Goal: Complete application form: Complete application form

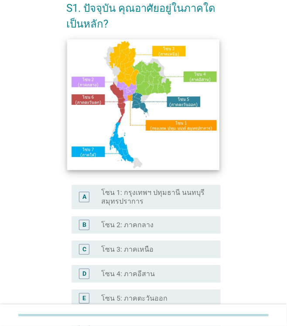
scroll to position [182, 0]
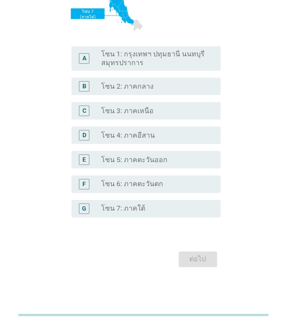
click at [139, 161] on label "โซน 5: ภาคตะวันออก" at bounding box center [134, 159] width 66 height 9
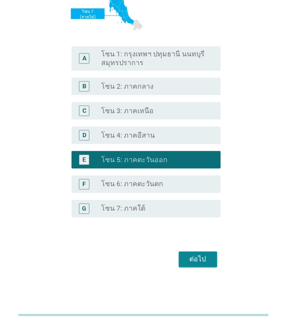
click at [200, 261] on div "ต่อไป" at bounding box center [198, 259] width 24 height 10
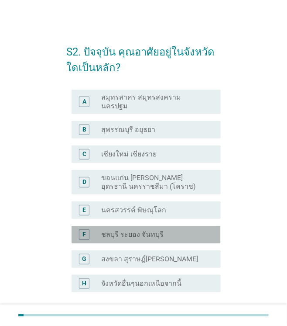
click at [171, 230] on div "radio_button_unchecked ชลบุรี ระยอง จันทบุรี" at bounding box center [154, 234] width 106 height 9
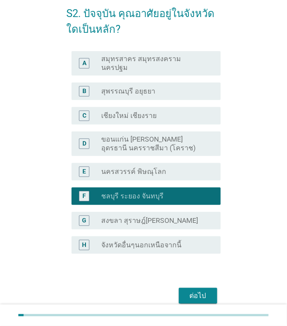
scroll to position [68, 0]
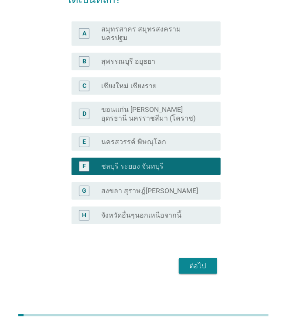
click at [202, 271] on div "S2. ปัจจุบัน คุณอาศัยอยู่ในจังหวัดใดเป็นหลัก? A radio_button_unchecked สมุทรสาค…" at bounding box center [143, 121] width 168 height 323
click at [199, 261] on div "ต่อไป" at bounding box center [198, 266] width 24 height 10
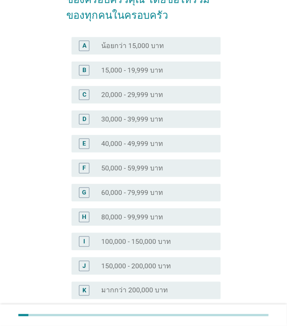
scroll to position [0, 0]
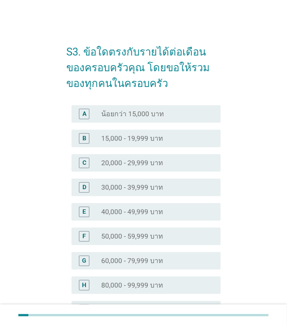
click at [175, 132] on div "B radio_button_unchecked 15,000 - 19,999 บาท" at bounding box center [146, 138] width 149 height 17
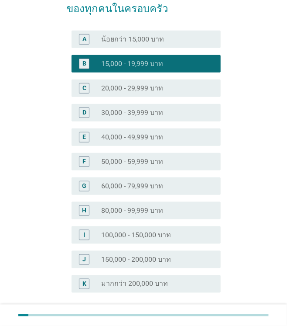
scroll to position [150, 0]
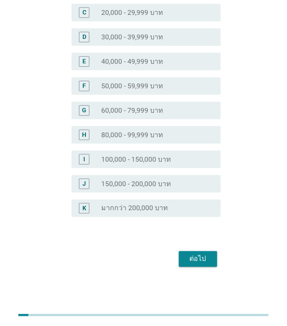
click at [202, 257] on div "ต่อไป" at bounding box center [198, 259] width 24 height 10
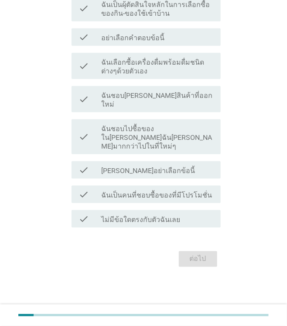
scroll to position [0, 0]
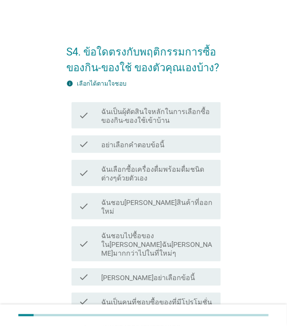
click at [176, 119] on label "ฉันเป็นผุ้ตัดสินใจหลักในการเลือกซื้อของกิน-ของใช้เข้าบ้าน" at bounding box center [157, 115] width 113 height 17
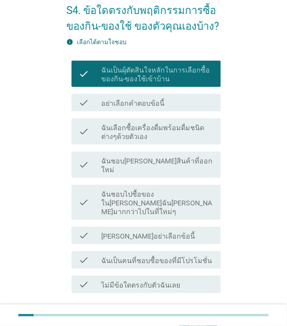
scroll to position [89, 0]
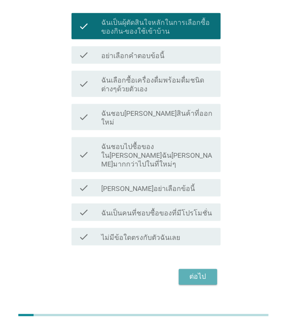
click at [208, 269] on button "ต่อไป" at bounding box center [198, 277] width 38 height 16
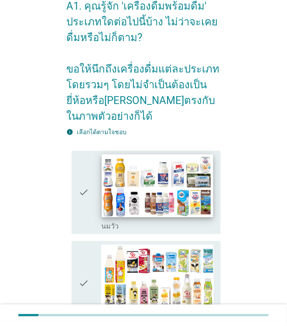
scroll to position [87, 0]
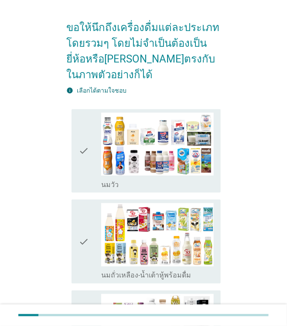
click at [190, 180] on div "check_box_outline_blank [PERSON_NAME]" at bounding box center [157, 183] width 113 height 10
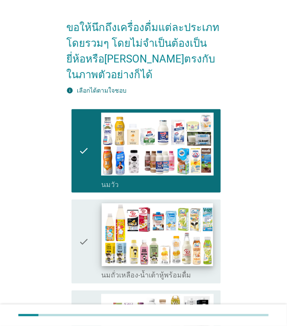
click at [199, 232] on img at bounding box center [157, 234] width 111 height 63
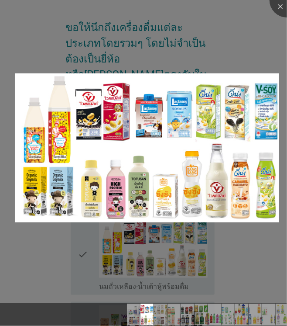
scroll to position [175, 0]
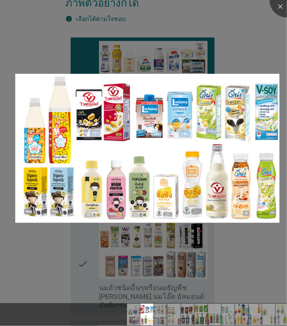
click at [236, 235] on div at bounding box center [143, 163] width 287 height 326
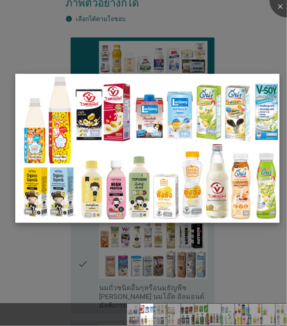
click at [183, 191] on img at bounding box center [147, 148] width 265 height 149
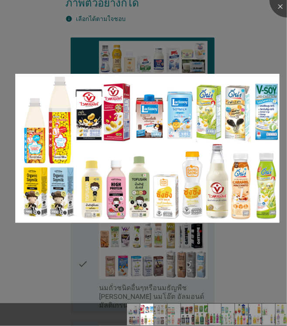
click at [67, 247] on div at bounding box center [143, 163] width 287 height 326
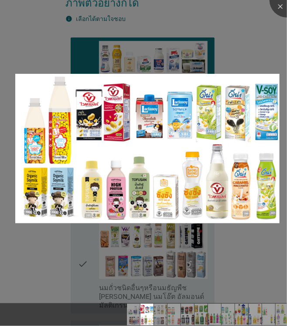
click at [233, 65] on div at bounding box center [143, 163] width 287 height 326
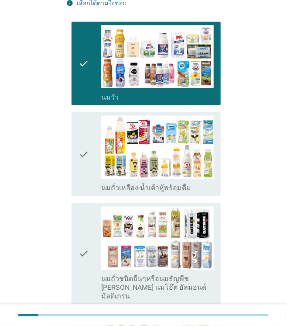
click at [83, 154] on icon "check" at bounding box center [84, 154] width 10 height 77
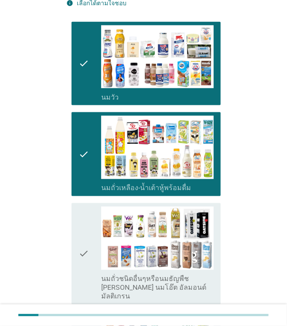
click at [73, 231] on div "check check_box_outline_blank นมถั่วชนิดอื่นๆหรือนมธัญพืช [PERSON_NAME] นมโอ๊ต …" at bounding box center [146, 253] width 149 height 101
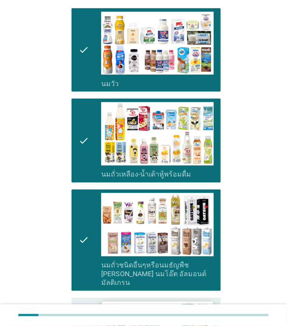
scroll to position [349, 0]
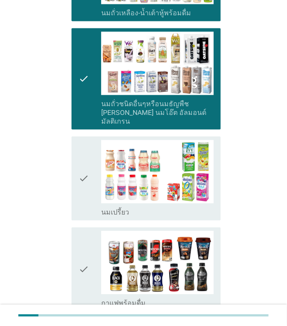
click at [70, 166] on div "check check_box_outline_blank นมเปรี้ยว" at bounding box center [143, 178] width 154 height 91
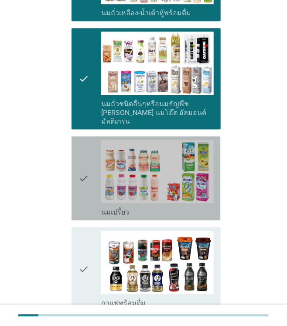
click at [82, 172] on icon "check" at bounding box center [84, 178] width 10 height 77
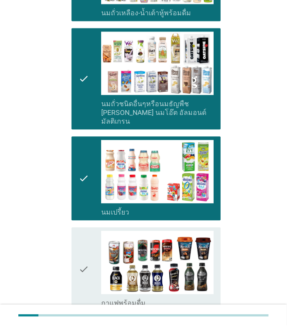
click at [86, 239] on icon "check" at bounding box center [84, 269] width 10 height 77
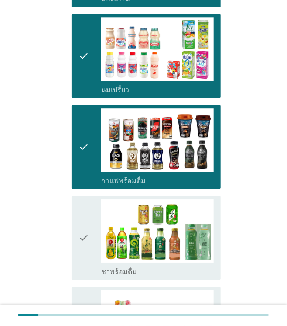
scroll to position [524, 0]
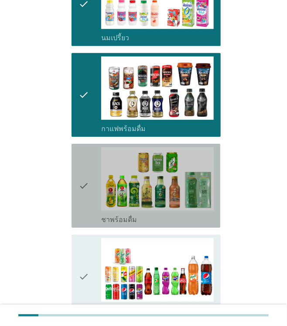
click at [78, 180] on div "check check_box_outline_blank ชาพร้อมดื่ม" at bounding box center [146, 186] width 149 height 84
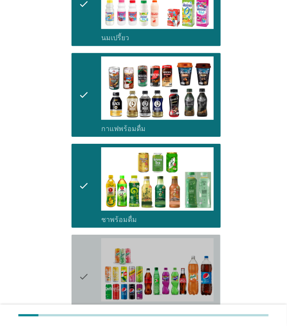
click at [74, 235] on div "check check_box_outline_blank น้ำอัดลม" at bounding box center [146, 276] width 149 height 84
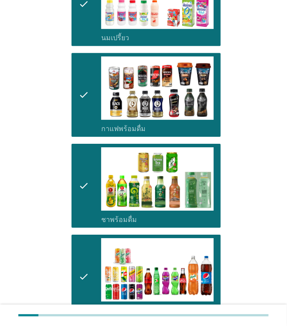
scroll to position [655, 0]
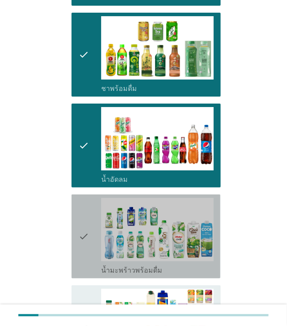
click at [79, 212] on icon "check" at bounding box center [84, 236] width 10 height 77
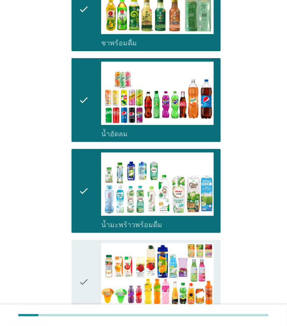
scroll to position [785, 0]
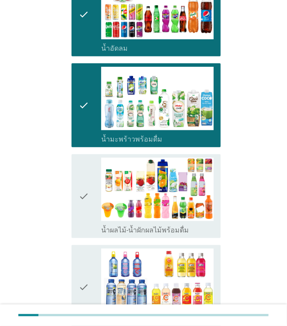
click at [67, 186] on div "check check_box_outline_blank น้ำผลไม้-น้ำผักผลไม้พร้อมดื่ม" at bounding box center [143, 196] width 154 height 91
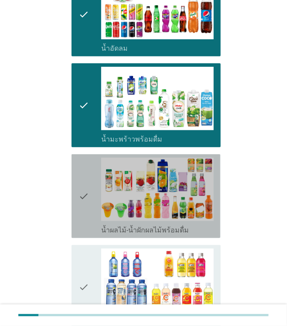
click at [89, 194] on icon "check" at bounding box center [84, 196] width 10 height 77
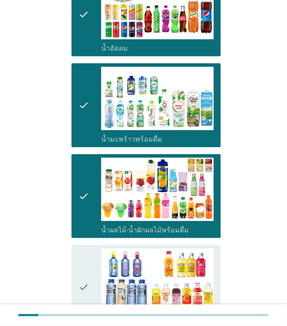
click at [91, 272] on div "check" at bounding box center [90, 286] width 23 height 77
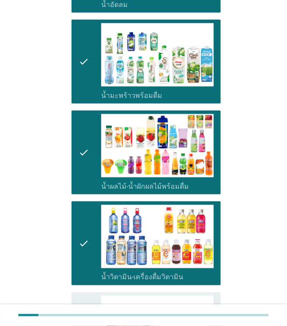
scroll to position [960, 0]
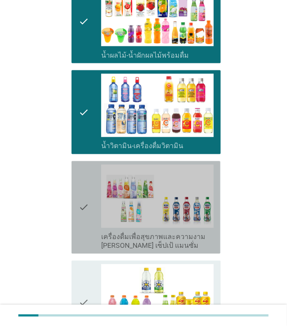
click at [84, 205] on icon "check" at bounding box center [84, 208] width 10 height 86
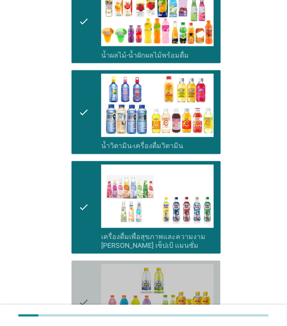
click at [88, 272] on icon "check" at bounding box center [84, 302] width 10 height 77
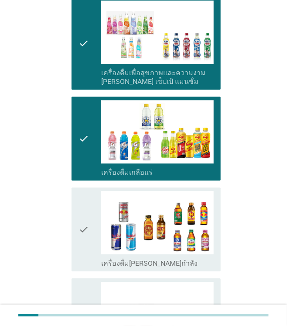
scroll to position [1135, 0]
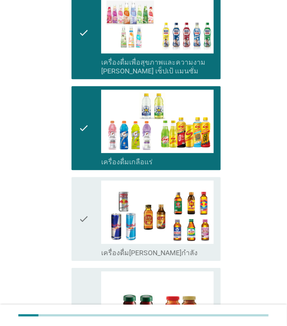
click at [84, 206] on icon "check" at bounding box center [84, 218] width 10 height 77
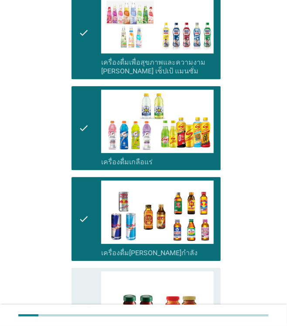
click at [88, 274] on icon "check" at bounding box center [84, 309] width 10 height 77
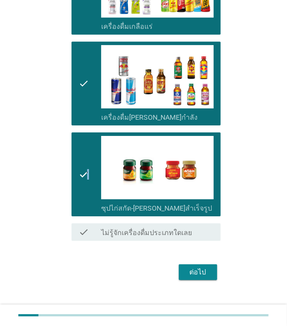
scroll to position [1271, 0]
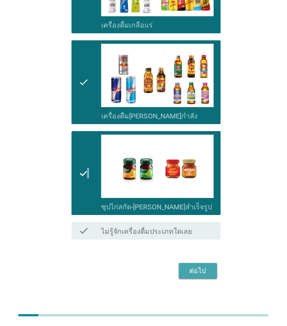
click at [209, 265] on div "ต่อไป" at bounding box center [198, 270] width 24 height 10
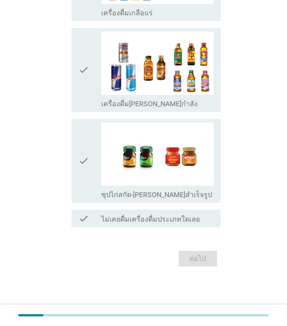
scroll to position [0, 0]
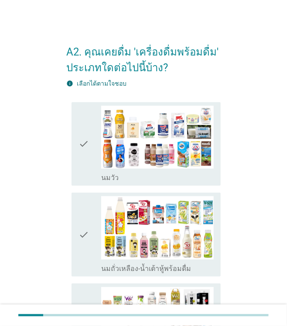
click at [87, 143] on icon "check" at bounding box center [84, 144] width 10 height 77
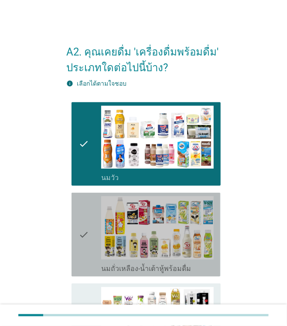
click at [84, 222] on icon "check" at bounding box center [84, 234] width 10 height 77
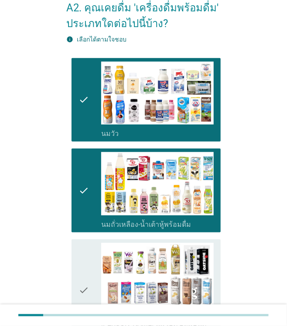
scroll to position [87, 0]
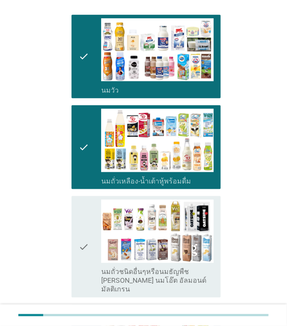
click at [92, 227] on div "check" at bounding box center [90, 246] width 23 height 94
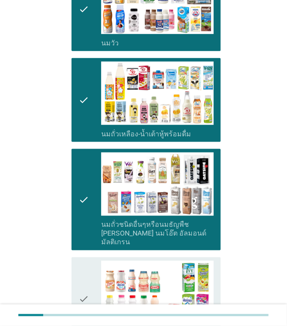
scroll to position [305, 0]
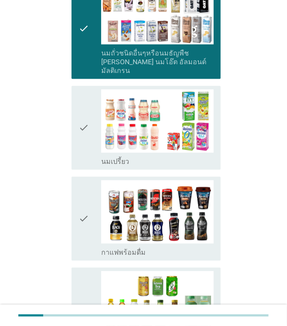
click at [82, 137] on icon "check" at bounding box center [84, 127] width 10 height 77
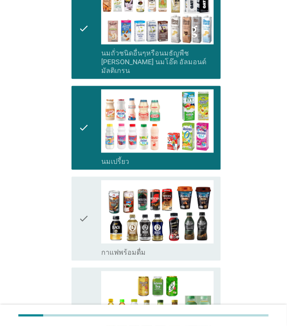
drag, startPoint x: 93, startPoint y: 192, endPoint x: 93, endPoint y: 204, distance: 12.2
click at [93, 192] on div "check" at bounding box center [90, 218] width 23 height 77
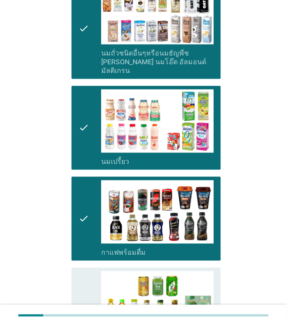
click at [84, 281] on icon "check" at bounding box center [84, 309] width 10 height 77
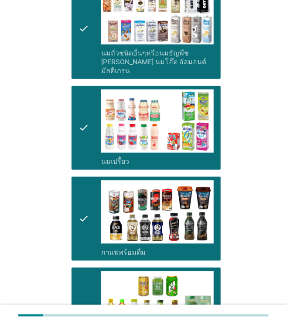
scroll to position [480, 0]
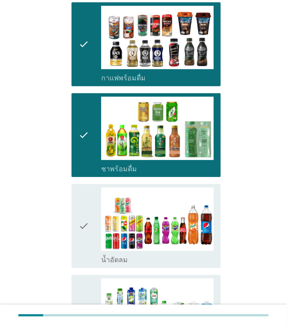
click at [91, 220] on div "check" at bounding box center [90, 225] width 23 height 77
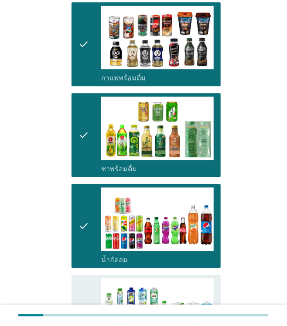
click at [89, 286] on div "check" at bounding box center [90, 316] width 23 height 77
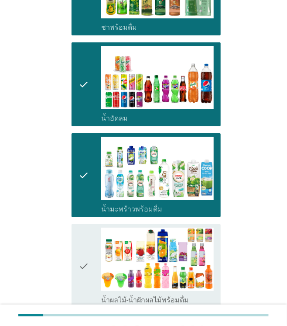
scroll to position [655, 0]
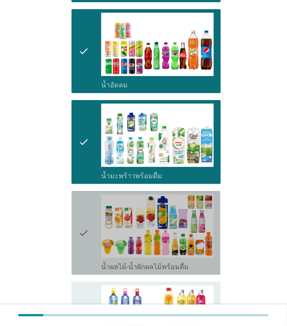
click at [89, 237] on icon "check" at bounding box center [84, 232] width 10 height 77
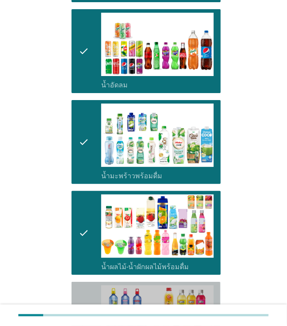
click at [94, 285] on div "check" at bounding box center [90, 323] width 23 height 77
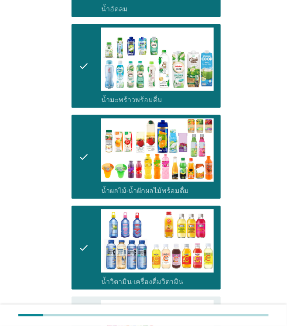
scroll to position [873, 0]
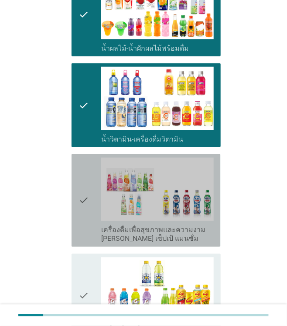
click at [84, 192] on icon "check" at bounding box center [84, 201] width 10 height 86
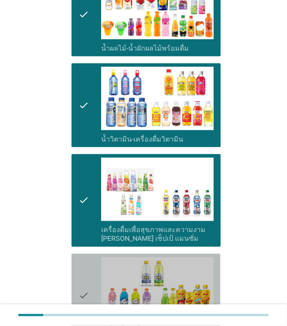
click at [88, 264] on icon "check" at bounding box center [84, 295] width 10 height 77
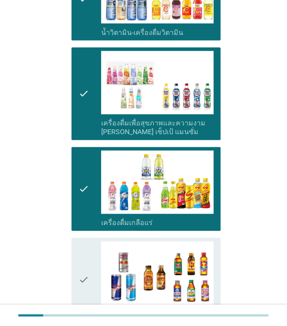
scroll to position [1004, 0]
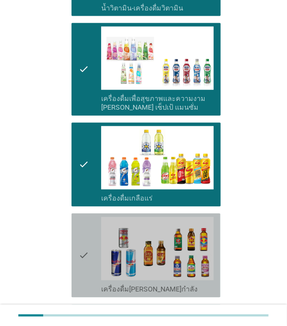
click at [87, 247] on icon "check" at bounding box center [84, 255] width 10 height 77
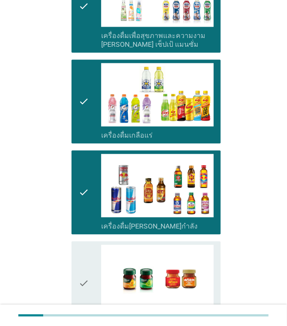
scroll to position [1135, 0]
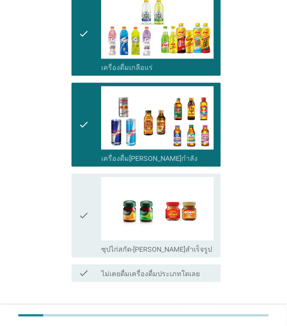
click at [83, 209] on icon "check" at bounding box center [84, 215] width 10 height 77
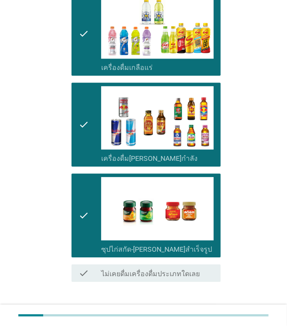
click at [194, 305] on button "ต่อไป" at bounding box center [198, 313] width 38 height 16
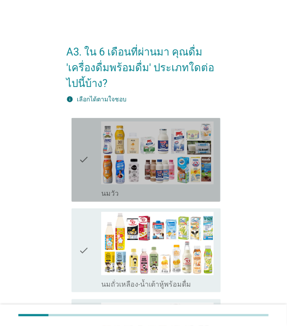
click at [83, 175] on icon "check" at bounding box center [84, 159] width 10 height 77
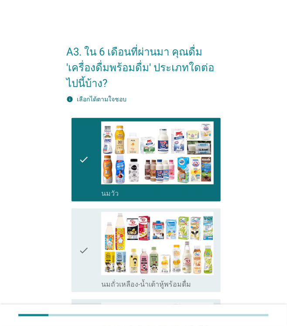
click at [93, 233] on div "check" at bounding box center [90, 250] width 23 height 77
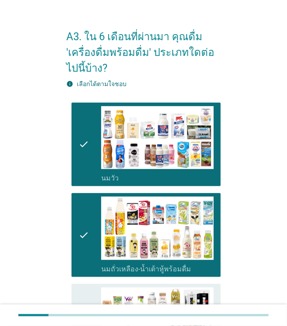
scroll to position [175, 0]
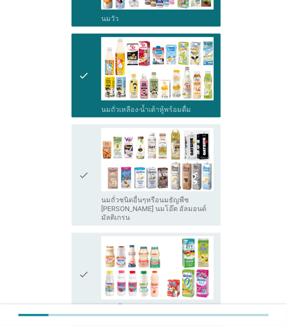
click at [83, 172] on icon "check" at bounding box center [84, 175] width 10 height 94
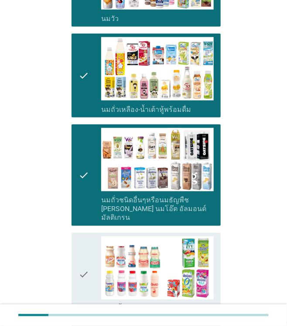
click at [86, 254] on icon "check" at bounding box center [84, 274] width 10 height 77
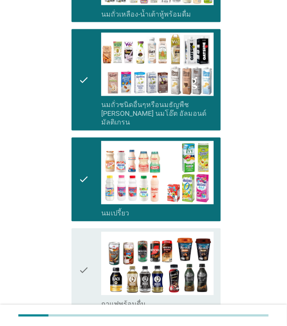
scroll to position [349, 0]
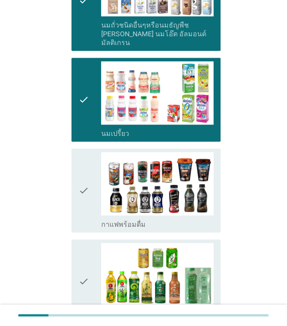
click at [83, 193] on icon "check" at bounding box center [84, 190] width 10 height 77
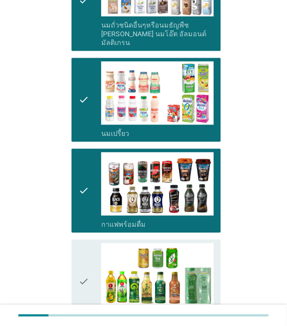
drag, startPoint x: 89, startPoint y: 258, endPoint x: 90, endPoint y: 266, distance: 8.3
click at [89, 259] on div "check" at bounding box center [90, 281] width 23 height 77
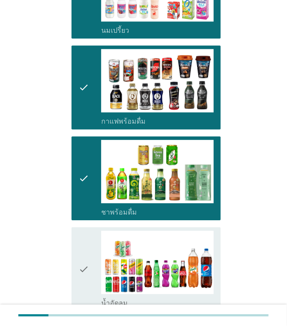
scroll to position [567, 0]
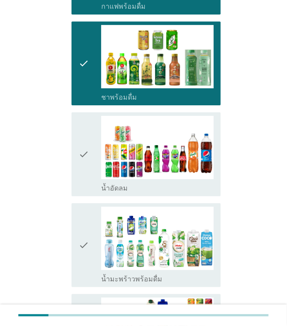
drag, startPoint x: 79, startPoint y: 166, endPoint x: 79, endPoint y: 172, distance: 5.2
click at [78, 166] on div "check check_box_outline_blank น้ำอัดลม" at bounding box center [146, 154] width 149 height 84
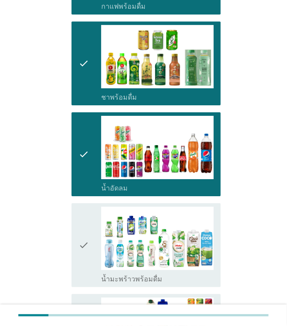
drag, startPoint x: 82, startPoint y: 226, endPoint x: 84, endPoint y: 244, distance: 18.0
click at [82, 226] on icon "check" at bounding box center [84, 244] width 10 height 77
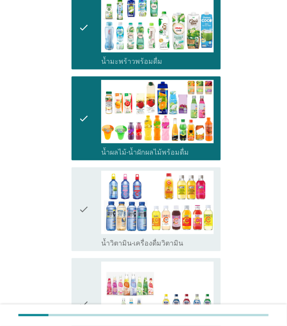
scroll to position [785, 0]
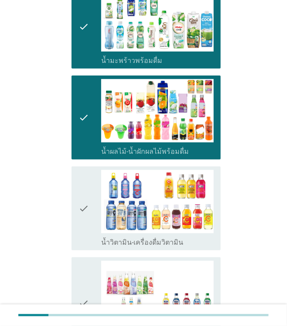
click at [87, 201] on icon "check" at bounding box center [84, 208] width 10 height 77
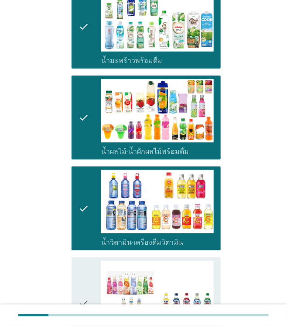
click at [87, 268] on icon "check" at bounding box center [84, 304] width 10 height 86
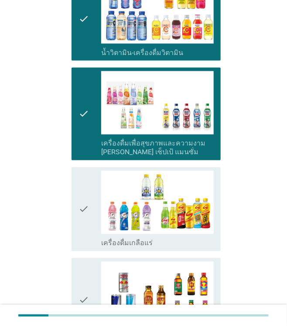
scroll to position [1004, 0]
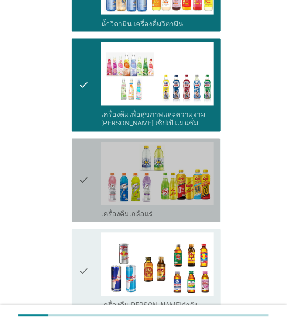
drag, startPoint x: 83, startPoint y: 173, endPoint x: 88, endPoint y: 192, distance: 19.4
click at [83, 172] on icon "check" at bounding box center [84, 180] width 10 height 77
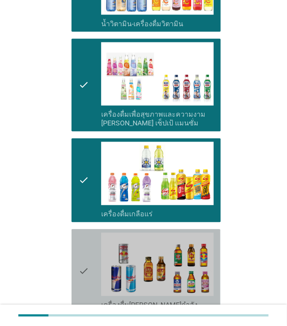
click at [86, 239] on icon "check" at bounding box center [84, 271] width 10 height 77
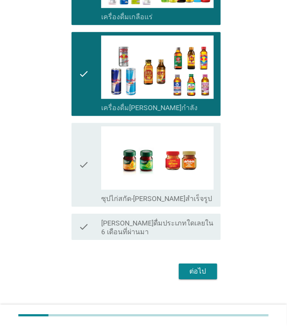
scroll to position [1201, 0]
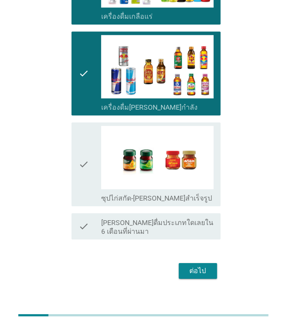
drag, startPoint x: 92, startPoint y: 158, endPoint x: 93, endPoint y: 172, distance: 14.9
click at [92, 158] on div "check" at bounding box center [90, 164] width 23 height 77
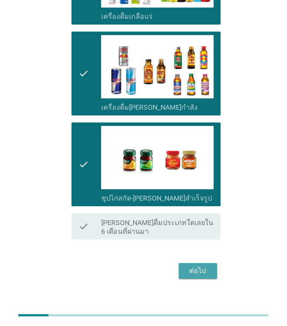
click at [202, 265] on div "ต่อไป" at bounding box center [198, 270] width 24 height 10
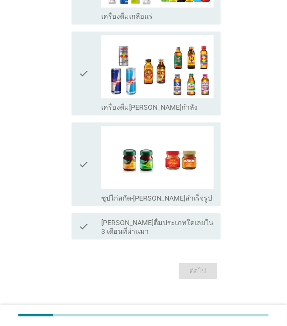
scroll to position [0, 0]
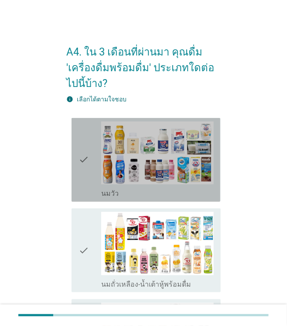
click at [83, 161] on icon "check" at bounding box center [84, 159] width 10 height 77
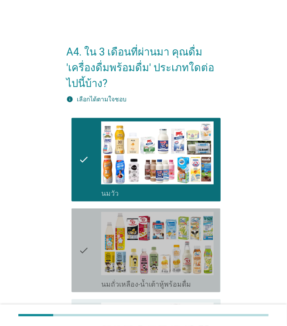
click at [80, 247] on icon "check" at bounding box center [84, 250] width 10 height 77
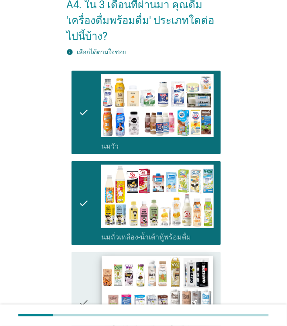
scroll to position [218, 0]
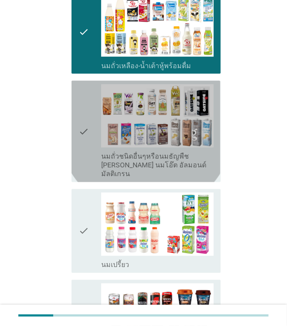
click at [81, 141] on icon "check" at bounding box center [84, 131] width 10 height 94
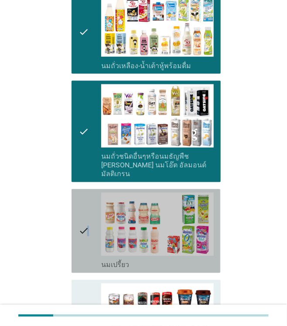
click at [88, 213] on icon "check" at bounding box center [84, 230] width 10 height 77
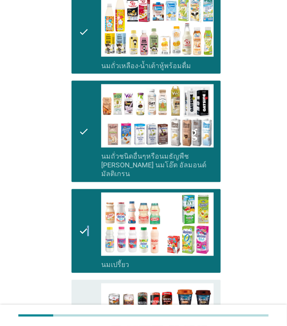
drag, startPoint x: 88, startPoint y: 213, endPoint x: 82, endPoint y: 305, distance: 91.8
click at [82, 305] on div at bounding box center [143, 314] width 287 height 21
click at [89, 283] on icon "check" at bounding box center [84, 321] width 10 height 77
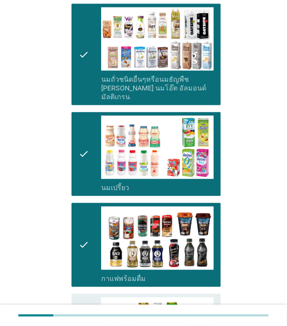
scroll to position [393, 0]
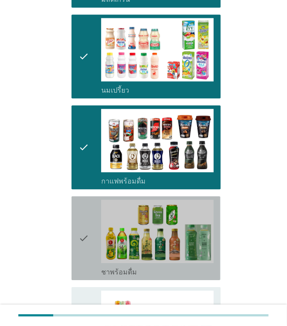
drag, startPoint x: 83, startPoint y: 210, endPoint x: 89, endPoint y: 240, distance: 31.0
click at [83, 211] on icon "check" at bounding box center [84, 237] width 10 height 77
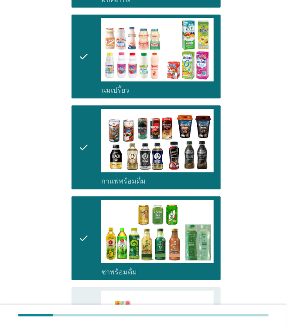
click at [89, 268] on div "check check_box_outline_blank ชาพร้อมดื่ม" at bounding box center [146, 238] width 149 height 84
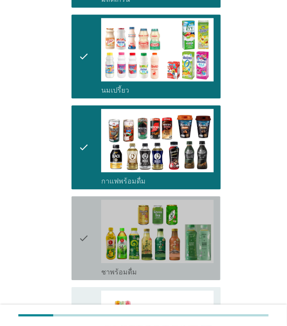
click at [86, 290] on icon "check" at bounding box center [84, 328] width 10 height 77
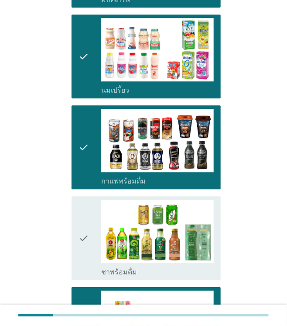
drag, startPoint x: 82, startPoint y: 229, endPoint x: 85, endPoint y: 235, distance: 6.6
click at [82, 228] on icon "check" at bounding box center [84, 237] width 10 height 77
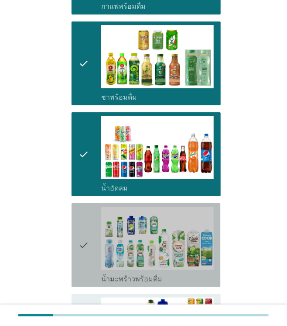
drag, startPoint x: 89, startPoint y: 215, endPoint x: 92, endPoint y: 243, distance: 28.1
click at [89, 215] on div "check" at bounding box center [90, 244] width 23 height 77
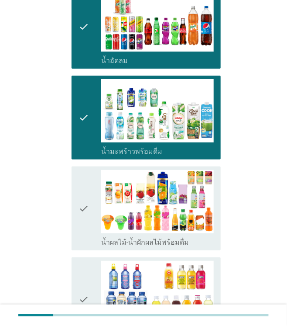
scroll to position [698, 0]
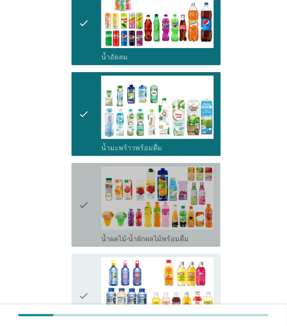
drag, startPoint x: 91, startPoint y: 205, endPoint x: 91, endPoint y: 227, distance: 22.3
click at [90, 205] on div "check" at bounding box center [90, 204] width 23 height 77
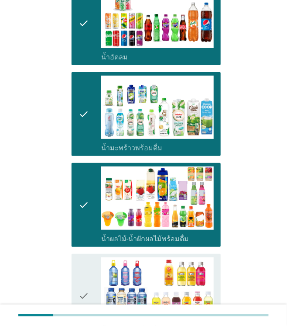
click at [93, 281] on div "check" at bounding box center [90, 295] width 23 height 77
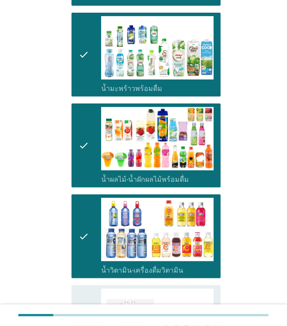
scroll to position [873, 0]
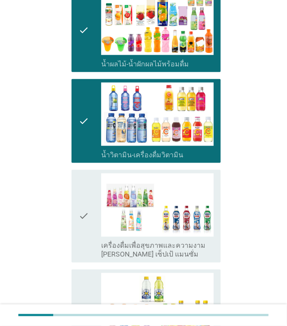
click at [81, 224] on icon "check" at bounding box center [84, 216] width 10 height 86
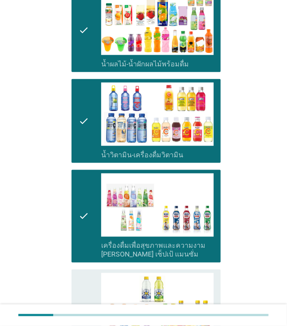
click at [82, 274] on icon "check" at bounding box center [84, 311] width 10 height 77
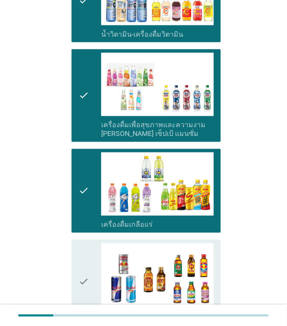
scroll to position [1004, 0]
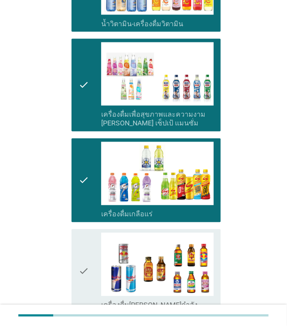
click at [86, 250] on icon "check" at bounding box center [84, 271] width 10 height 77
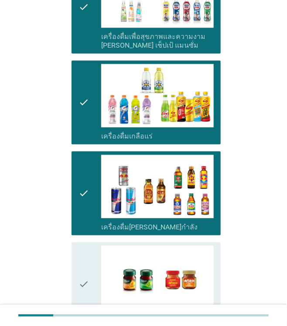
scroll to position [1178, 0]
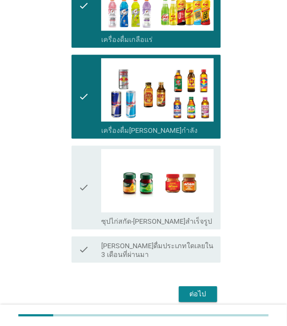
click at [87, 192] on icon "check" at bounding box center [84, 187] width 10 height 77
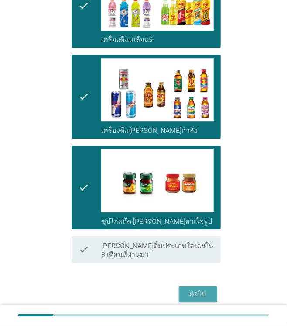
click at [196, 288] on div "ต่อไป" at bounding box center [198, 293] width 24 height 10
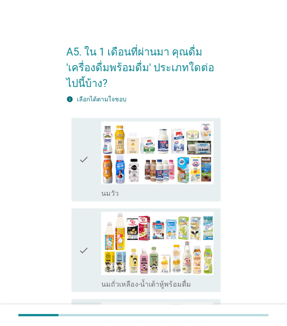
click at [88, 170] on icon "check" at bounding box center [84, 159] width 10 height 77
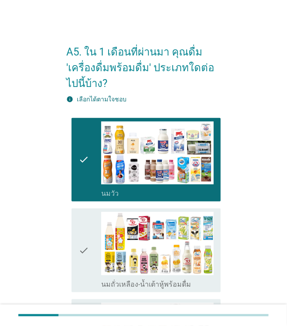
click at [80, 246] on icon "check" at bounding box center [84, 250] width 10 height 77
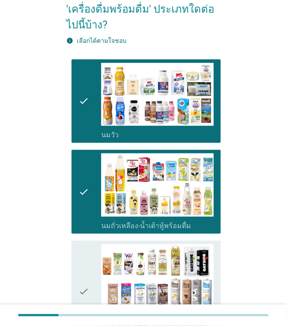
scroll to position [131, 0]
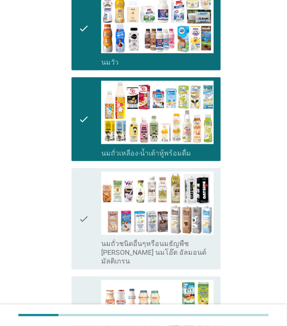
click at [87, 217] on icon "check" at bounding box center [84, 219] width 10 height 94
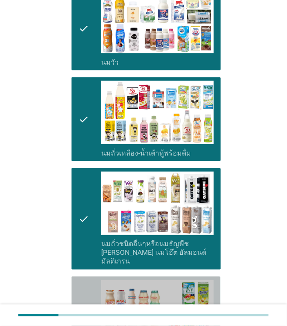
click at [86, 295] on icon "check" at bounding box center [84, 318] width 10 height 77
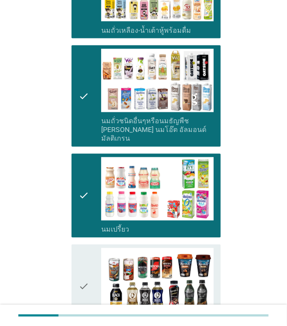
scroll to position [349, 0]
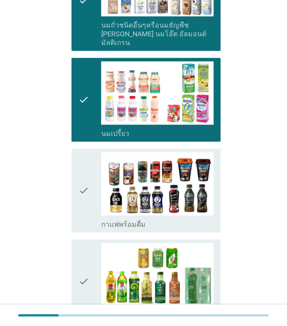
click at [83, 196] on icon "check" at bounding box center [84, 190] width 10 height 77
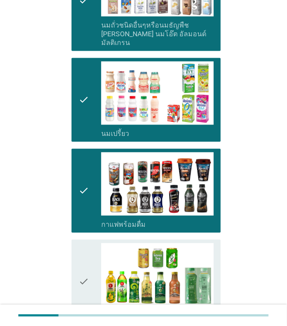
click at [83, 271] on icon "check" at bounding box center [84, 281] width 10 height 77
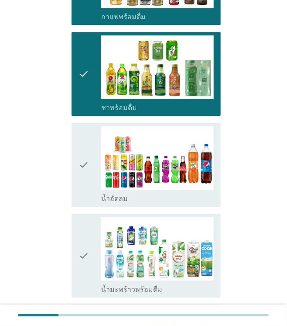
scroll to position [567, 0]
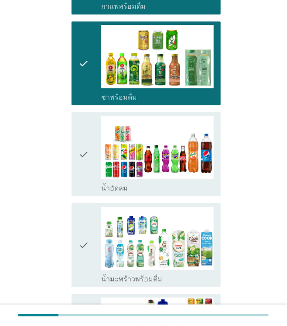
click at [80, 167] on icon "check" at bounding box center [84, 154] width 10 height 77
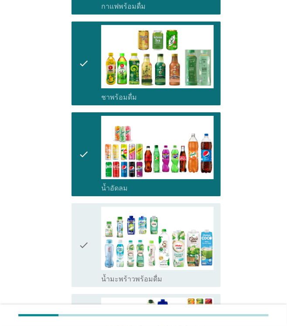
click at [87, 213] on icon "check" at bounding box center [84, 244] width 10 height 77
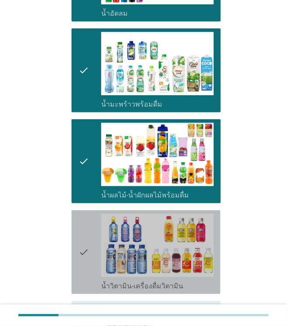
click at [97, 220] on div "check" at bounding box center [90, 251] width 23 height 77
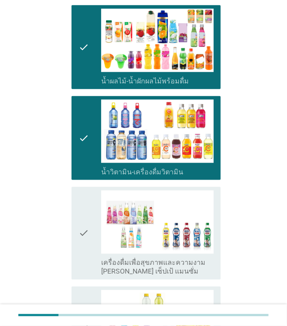
scroll to position [960, 0]
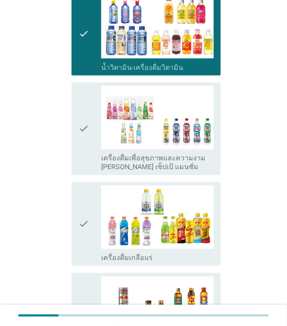
drag, startPoint x: 87, startPoint y: 144, endPoint x: 89, endPoint y: 168, distance: 23.2
click at [87, 145] on icon "check" at bounding box center [84, 129] width 10 height 86
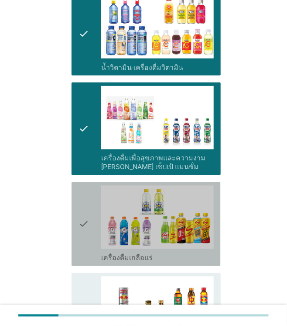
click at [85, 196] on icon "check" at bounding box center [84, 223] width 10 height 77
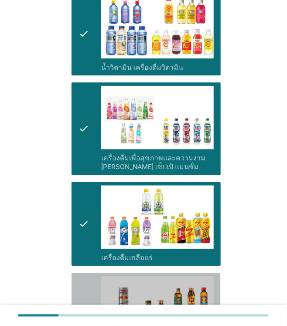
click at [86, 276] on icon "check" at bounding box center [84, 314] width 10 height 77
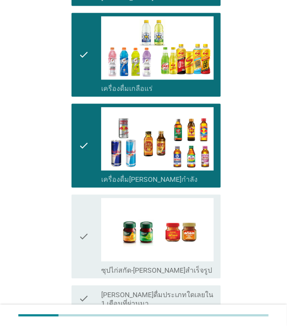
scroll to position [1135, 0]
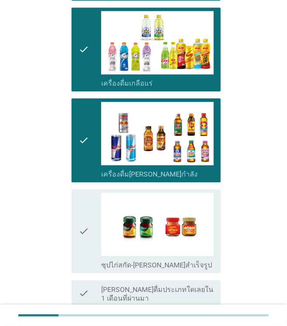
click at [89, 215] on icon "check" at bounding box center [84, 230] width 10 height 77
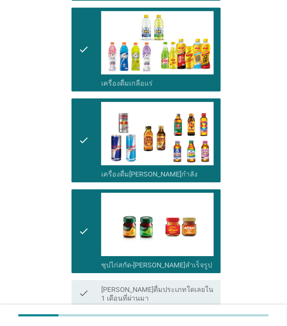
click at [83, 280] on div "check check_box_outline_blank [PERSON_NAME]ดื่มประเภทใดเลยใน 1 เดือนที่ผ่านมา" at bounding box center [146, 293] width 149 height 26
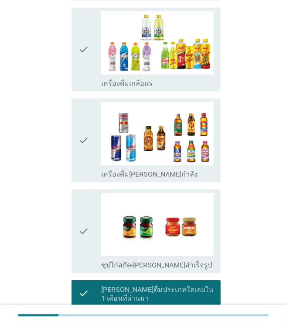
drag, startPoint x: 86, startPoint y: 244, endPoint x: 87, endPoint y: 215, distance: 29.3
click at [86, 244] on icon "check" at bounding box center [84, 230] width 10 height 77
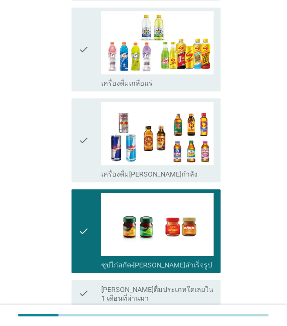
click at [82, 142] on icon "check" at bounding box center [84, 140] width 10 height 77
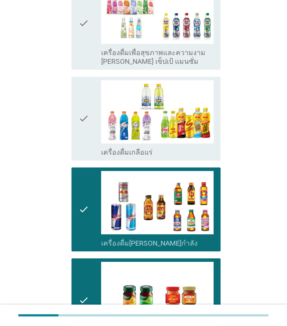
scroll to position [1004, 0]
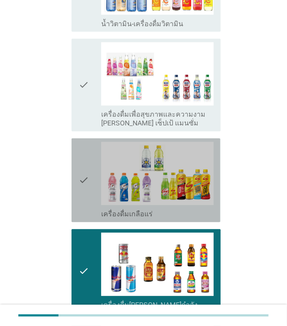
click at [86, 173] on icon "check" at bounding box center [84, 180] width 10 height 77
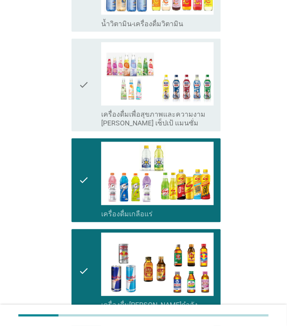
drag, startPoint x: 87, startPoint y: 172, endPoint x: 79, endPoint y: 90, distance: 82.0
click at [79, 90] on icon "check" at bounding box center [84, 85] width 10 height 86
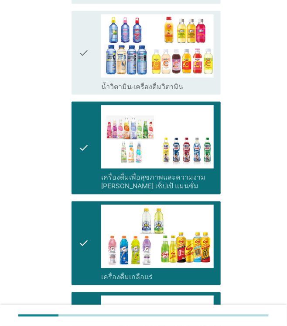
scroll to position [829, 0]
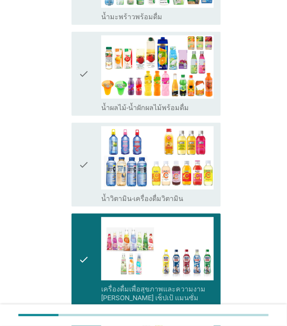
click at [86, 128] on icon "check" at bounding box center [84, 164] width 10 height 77
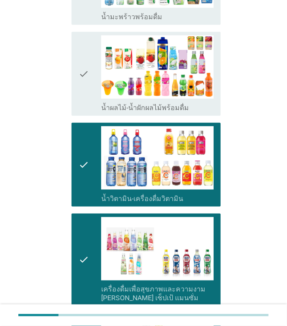
click at [79, 72] on icon "check" at bounding box center [84, 73] width 10 height 77
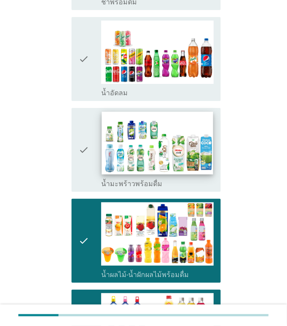
scroll to position [655, 0]
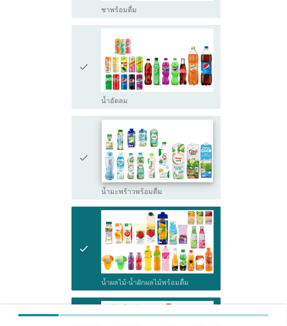
click at [101, 129] on div "check_box_outline_blank น้ำมะพร้าวพร้อมดื่ม" at bounding box center [157, 157] width 113 height 77
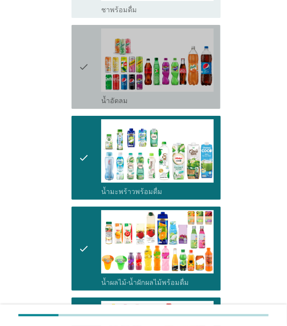
drag, startPoint x: 83, startPoint y: 76, endPoint x: 89, endPoint y: 103, distance: 27.1
click at [83, 76] on icon "check" at bounding box center [84, 66] width 10 height 77
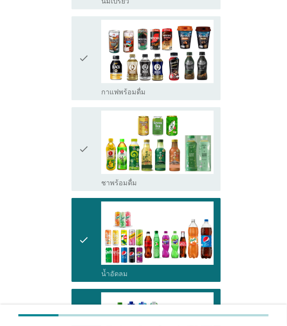
scroll to position [480, 0]
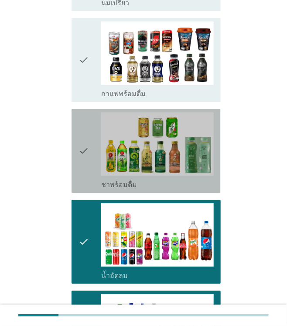
click at [87, 131] on icon "check" at bounding box center [84, 150] width 10 height 77
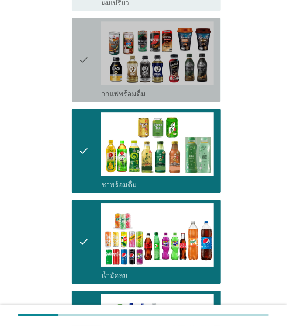
drag, startPoint x: 87, startPoint y: 58, endPoint x: 81, endPoint y: 70, distance: 13.7
click at [86, 58] on icon "check" at bounding box center [84, 59] width 10 height 77
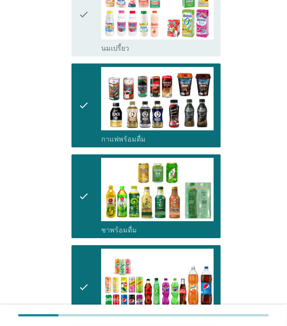
scroll to position [349, 0]
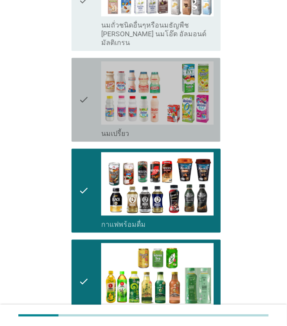
drag, startPoint x: 92, startPoint y: 104, endPoint x: 92, endPoint y: 99, distance: 4.8
click at [92, 103] on div "check" at bounding box center [90, 100] width 23 height 77
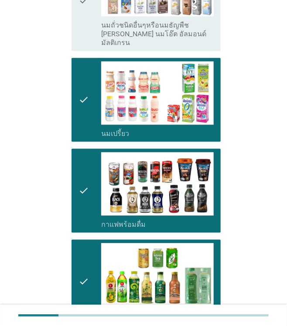
click at [84, 42] on div "check check_box_outline_blank นมถั่วชนิดอื่นๆหรือนมธัญพืช [PERSON_NAME] นมโอ๊ต …" at bounding box center [143, 0] width 154 height 108
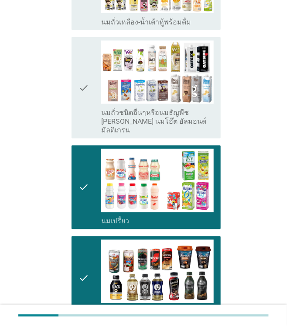
click at [86, 55] on icon "check" at bounding box center [84, 88] width 10 height 94
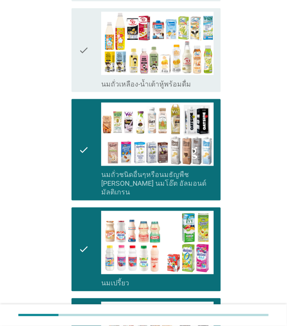
scroll to position [131, 0]
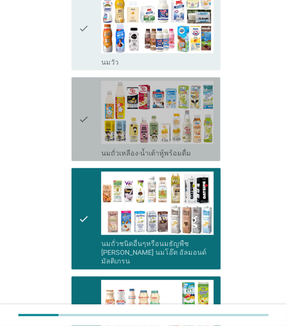
click at [92, 95] on div "check" at bounding box center [90, 119] width 23 height 77
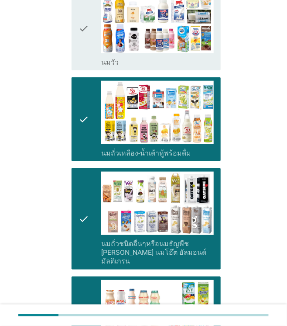
click at [86, 35] on icon "check" at bounding box center [84, 28] width 10 height 77
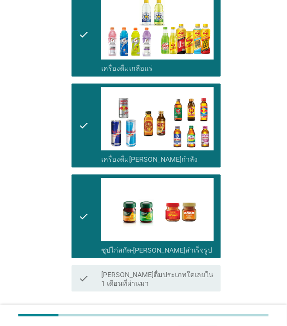
scroll to position [1201, 0]
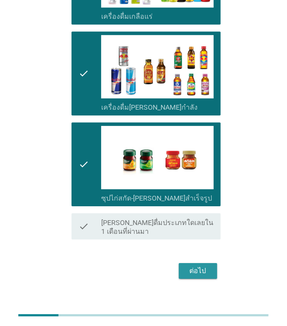
click at [209, 265] on div "ต่อไป" at bounding box center [198, 270] width 24 height 10
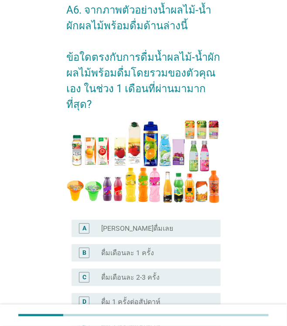
scroll to position [131, 0]
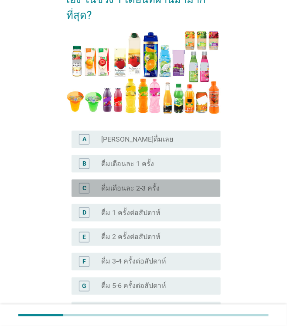
click at [151, 189] on label "ดื่มเดือนละ 2-3 ครั้ง" at bounding box center [130, 188] width 58 height 9
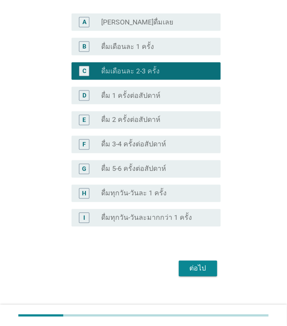
scroll to position [257, 0]
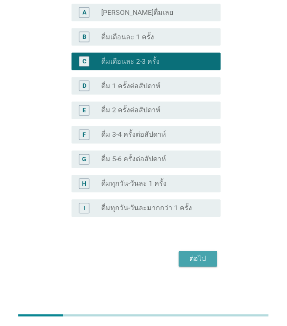
click at [195, 253] on button "ต่อไป" at bounding box center [198, 259] width 38 height 16
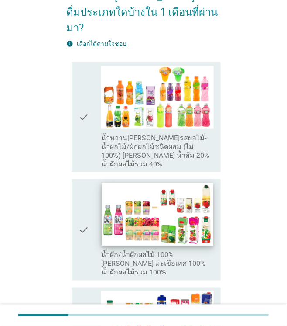
scroll to position [131, 0]
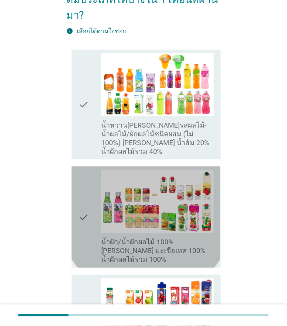
click at [89, 178] on div "check" at bounding box center [90, 217] width 23 height 94
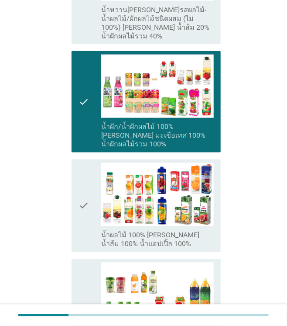
scroll to position [262, 0]
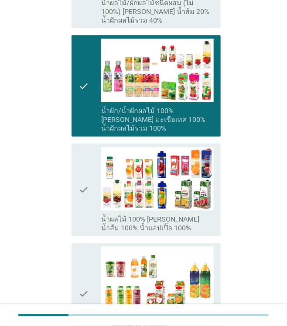
click at [86, 160] on icon "check" at bounding box center [84, 190] width 10 height 86
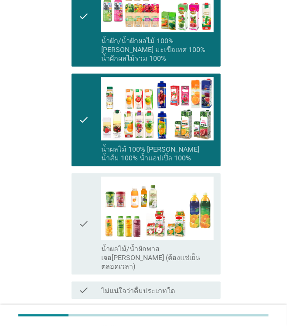
scroll to position [385, 0]
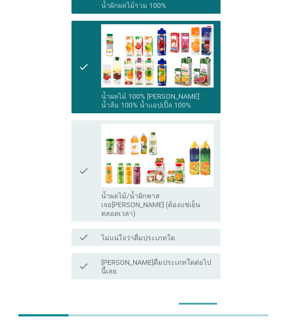
click at [211, 302] on button "ต่อไป" at bounding box center [198, 310] width 38 height 16
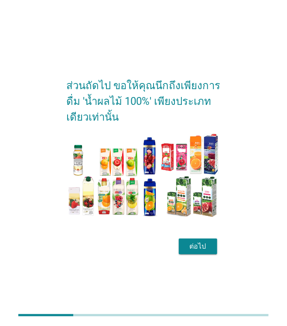
click at [205, 245] on div "ต่อไป" at bounding box center [198, 246] width 24 height 10
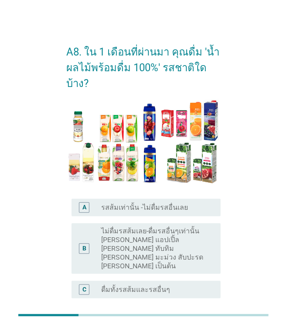
click at [82, 285] on div "C" at bounding box center [84, 289] width 4 height 9
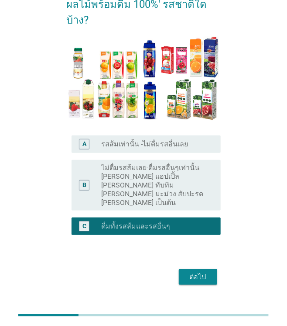
scroll to position [64, 0]
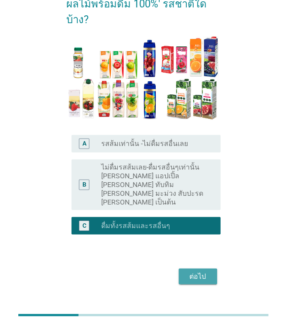
click at [209, 271] on div "ต่อไป" at bounding box center [198, 276] width 24 height 10
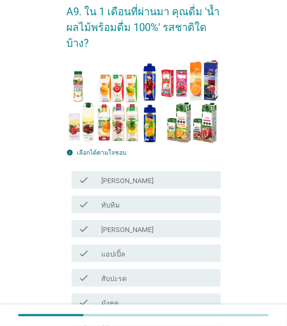
scroll to position [87, 0]
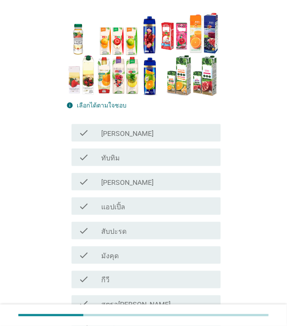
click at [139, 185] on div "check_box_outline_blank [PERSON_NAME]" at bounding box center [157, 181] width 113 height 10
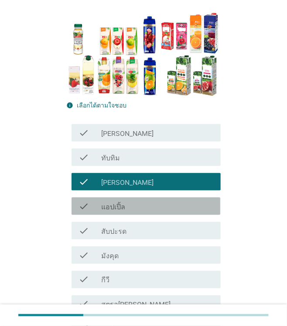
click at [128, 213] on div "check check_box_outline_blank แอปเปิ้ล" at bounding box center [146, 205] width 149 height 17
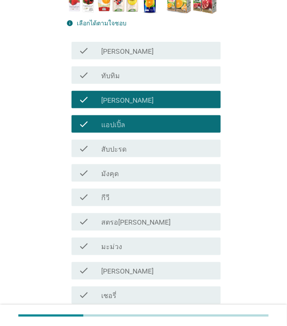
scroll to position [175, 0]
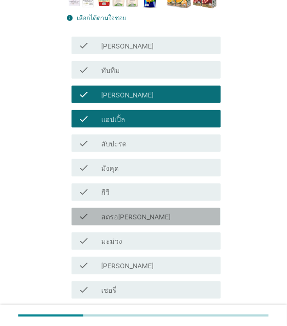
click at [134, 216] on div "check_box_outline_blank สตรอ[PERSON_NAME]" at bounding box center [157, 216] width 113 height 10
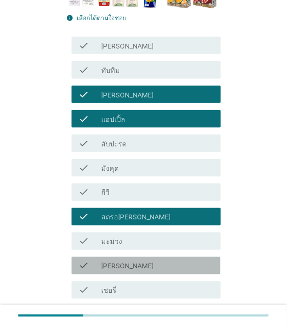
click at [145, 269] on div "check_box_outline_blank [PERSON_NAME]" at bounding box center [157, 265] width 113 height 10
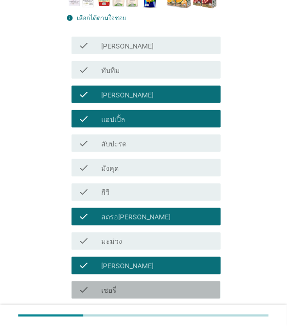
click at [145, 294] on div "check_box_outline_blank เชอรี่" at bounding box center [157, 290] width 113 height 10
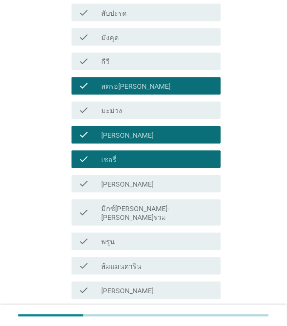
scroll to position [305, 0]
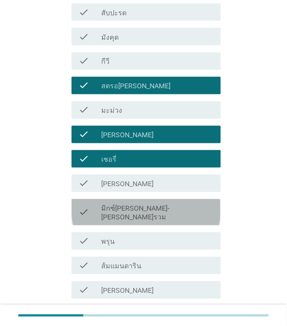
click at [151, 210] on label "มิกซ์[PERSON_NAME]-[PERSON_NAME]รวม" at bounding box center [157, 212] width 113 height 17
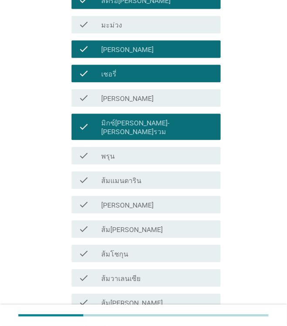
scroll to position [393, 0]
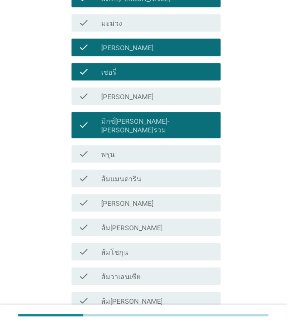
click at [136, 175] on div "check check_box_outline_blank ส้มแมนดาริน" at bounding box center [146, 177] width 149 height 17
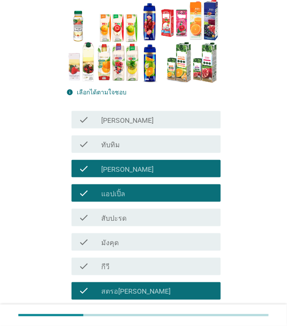
scroll to position [131, 0]
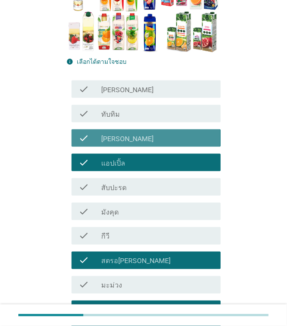
click at [121, 141] on div "check_box_outline_blank [PERSON_NAME]" at bounding box center [157, 138] width 113 height 10
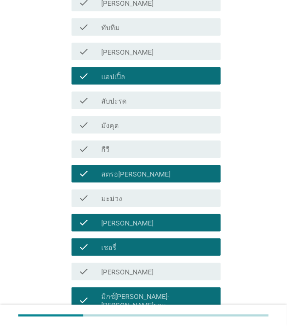
scroll to position [218, 0]
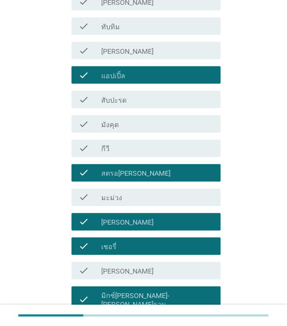
click at [154, 171] on div "check_box_outline_blank สตรอ[PERSON_NAME]" at bounding box center [157, 173] width 113 height 10
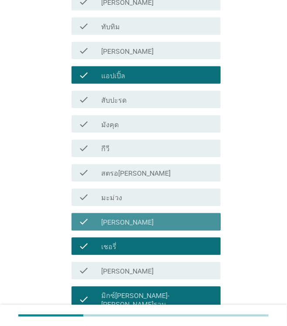
click at [154, 226] on div "check_box_outline_blank [PERSON_NAME]" at bounding box center [157, 221] width 113 height 10
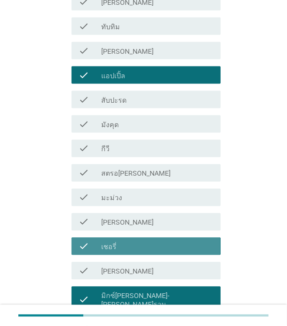
click at [157, 246] on div "check_box_outline_blank เชอรี่" at bounding box center [157, 246] width 113 height 10
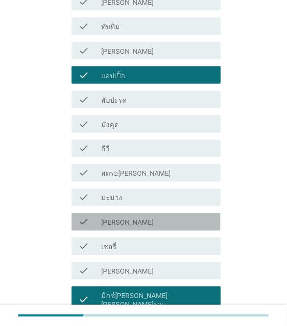
drag, startPoint x: 156, startPoint y: 223, endPoint x: 158, endPoint y: 227, distance: 4.9
click at [157, 223] on div "check_box_outline_blank [PERSON_NAME]" at bounding box center [157, 221] width 113 height 10
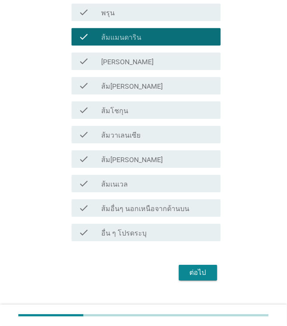
scroll to position [539, 0]
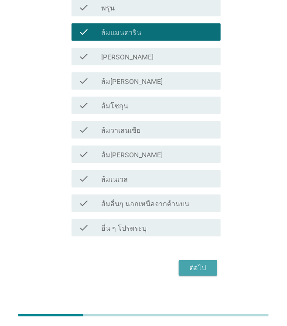
click at [210, 262] on div "ต่อไป" at bounding box center [198, 267] width 24 height 10
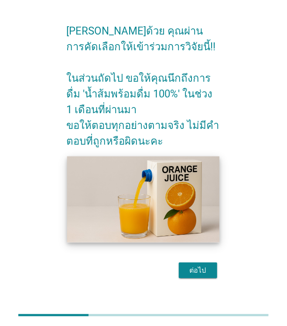
scroll to position [32, 0]
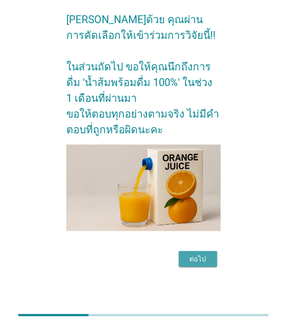
click at [210, 260] on button "ต่อไป" at bounding box center [198, 259] width 38 height 16
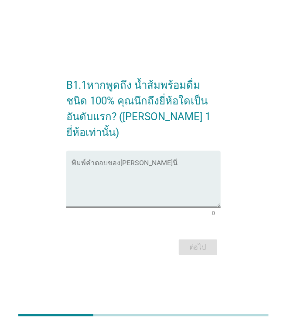
drag, startPoint x: 159, startPoint y: 185, endPoint x: 159, endPoint y: 180, distance: 4.8
click at [157, 182] on textarea "พิมพ์คำตอบของคุณ ที่นี่" at bounding box center [146, 184] width 149 height 46
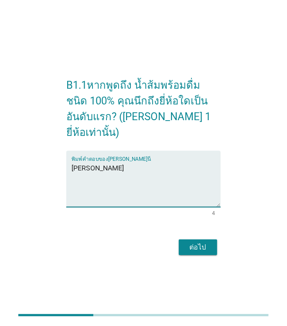
type textarea "[PERSON_NAME]"
drag, startPoint x: 181, startPoint y: 248, endPoint x: 185, endPoint y: 248, distance: 4.8
click at [185, 248] on button "ต่อไป" at bounding box center [198, 247] width 38 height 16
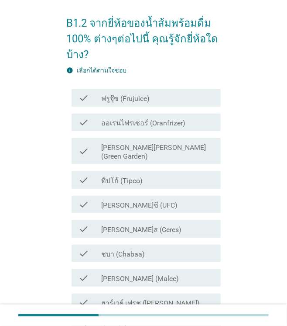
scroll to position [44, 0]
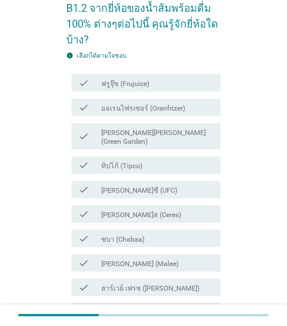
click at [138, 160] on div "check_box_outline_blank ทิปโก้ (Tipco)" at bounding box center [157, 165] width 113 height 10
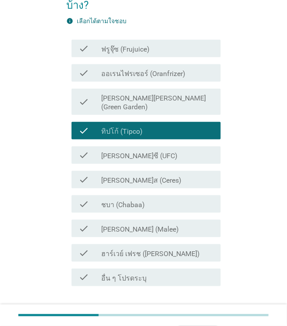
scroll to position [127, 0]
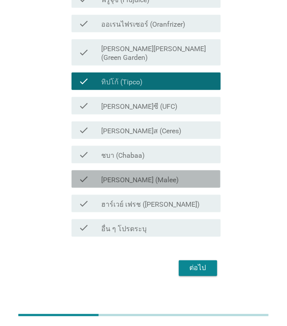
click at [137, 175] on label "[PERSON_NAME] (Malee)" at bounding box center [140, 179] width 78 height 9
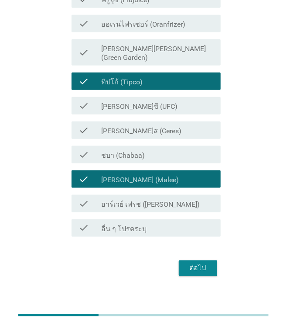
click at [209, 263] on div "ต่อไป" at bounding box center [198, 268] width 24 height 10
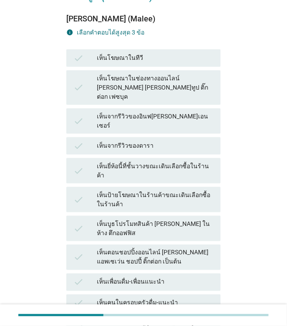
scroll to position [131, 0]
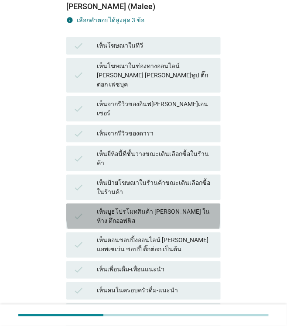
click at [169, 207] on div "เห็นบูธโปรโมทสินค้า [PERSON_NAME] ในห้าง ตึกออฟฟิส" at bounding box center [155, 216] width 117 height 18
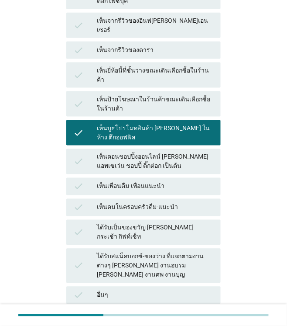
scroll to position [230, 0]
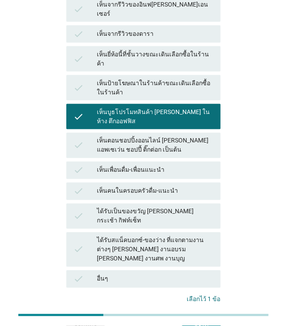
click at [204, 322] on div "ต่อไป" at bounding box center [201, 326] width 24 height 9
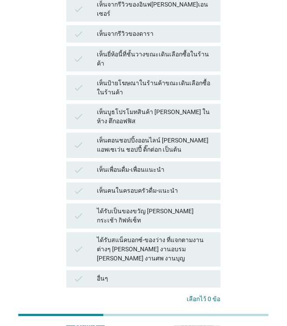
scroll to position [0, 0]
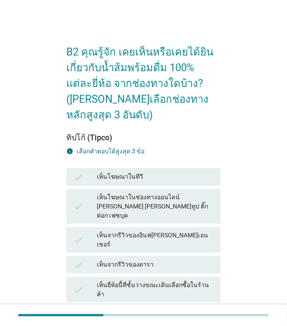
click at [23, 202] on div "B2 คุณรู้จัก เคยเห็นหรือเคยได้ยินเกี่ยวกับน้ำส้มพร้อมดื่ม 100% แต่ละยี่ห้อ จากช…" at bounding box center [143, 300] width 252 height 544
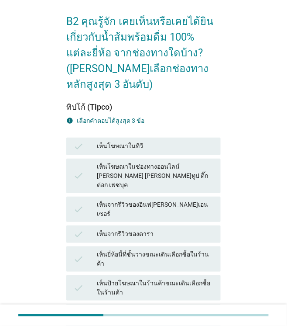
scroll to position [87, 0]
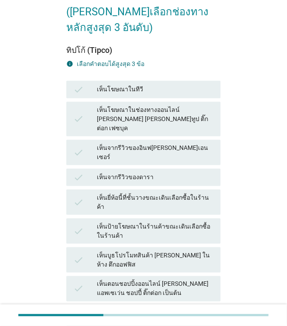
click at [80, 222] on icon "check" at bounding box center [78, 231] width 10 height 18
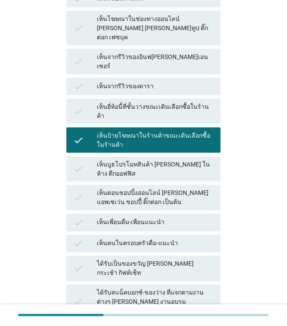
scroll to position [230, 0]
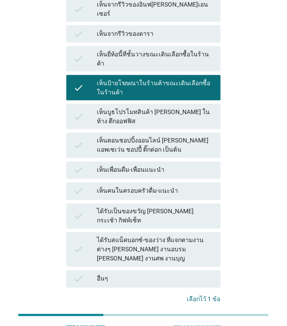
click at [198, 319] on button "คำถามต่อไป" at bounding box center [197, 327] width 47 height 16
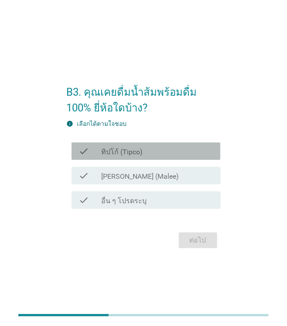
drag, startPoint x: 143, startPoint y: 155, endPoint x: 147, endPoint y: 167, distance: 12.6
click at [143, 154] on div "check_box_outline_blank ทิปโก้ (Tipco)" at bounding box center [157, 151] width 113 height 10
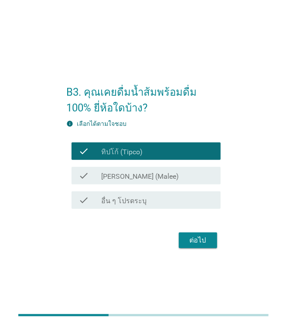
click at [150, 178] on div "check_box_outline_blank [PERSON_NAME] (Malee)" at bounding box center [157, 175] width 113 height 10
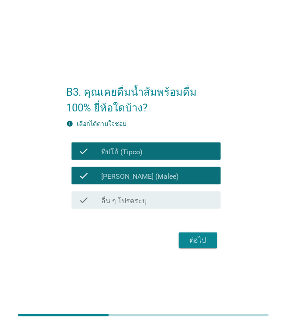
click at [206, 243] on div "ต่อไป" at bounding box center [198, 240] width 24 height 10
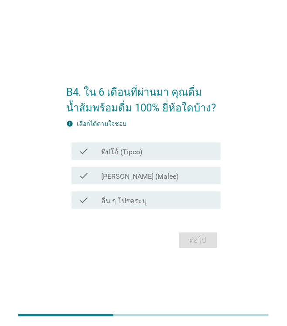
click at [133, 147] on label "ทิปโก้ (Tipco)" at bounding box center [121, 151] width 41 height 9
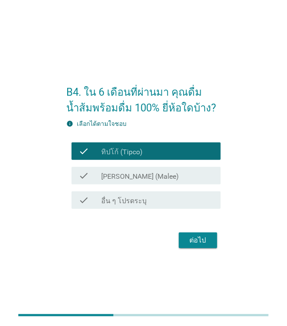
click at [134, 175] on label "[PERSON_NAME] (Malee)" at bounding box center [140, 176] width 78 height 9
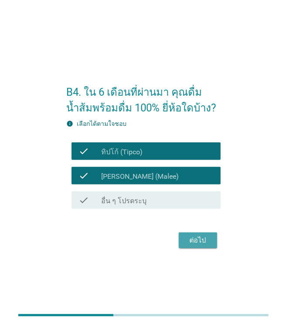
click at [206, 240] on div "ต่อไป" at bounding box center [198, 240] width 24 height 10
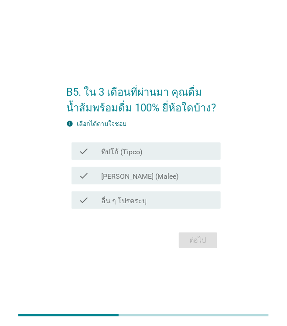
click at [141, 157] on div "check check_box ทิปโก้ (Tipco)" at bounding box center [146, 150] width 149 height 17
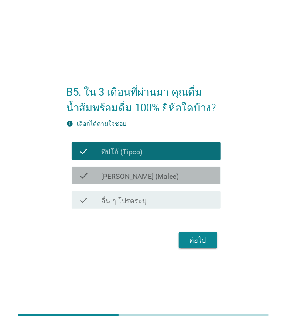
drag, startPoint x: 146, startPoint y: 175, endPoint x: 167, endPoint y: 201, distance: 33.3
click at [147, 175] on div "check_box [PERSON_NAME] (Malee)" at bounding box center [157, 175] width 113 height 10
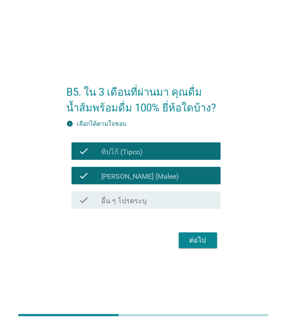
click at [199, 241] on div "ต่อไป" at bounding box center [198, 240] width 24 height 10
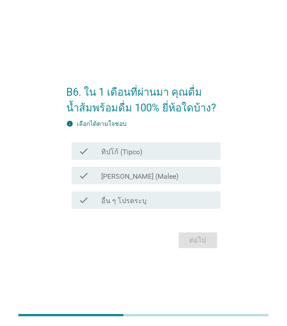
click at [155, 149] on div "check_box ทิปโก้ (Tipco)" at bounding box center [157, 151] width 113 height 10
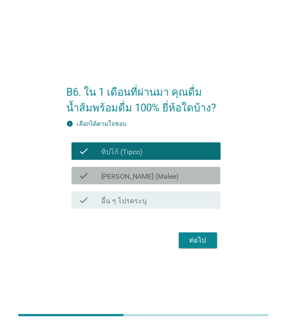
click at [154, 176] on div "check_box [PERSON_NAME] (Malee)" at bounding box center [157, 175] width 113 height 10
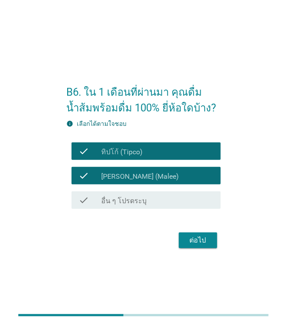
click at [204, 242] on div "ต่อไป" at bounding box center [198, 240] width 24 height 10
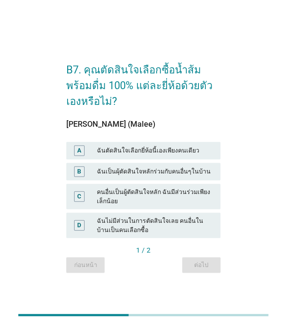
click at [143, 152] on div "ฉันตัดสินใจเลือกยี่ห้อนี้เองเพียงคนเดียว" at bounding box center [155, 150] width 117 height 10
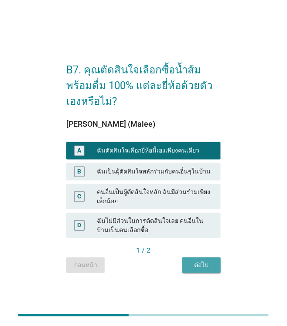
click at [199, 268] on div "ต่อไป" at bounding box center [201, 264] width 24 height 9
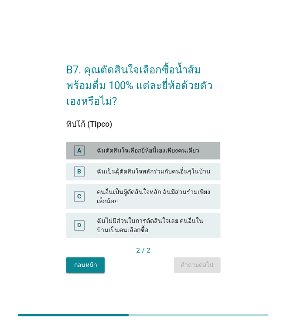
click at [147, 149] on div "ฉันตัดสินใจเลือกยี่ห้อนี้เองเพียงคนเดียว" at bounding box center [155, 150] width 117 height 10
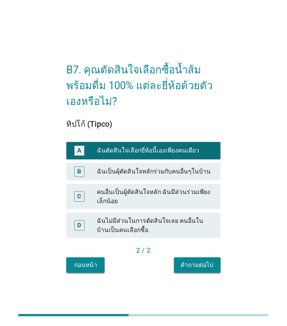
click at [194, 268] on div "คำถามต่อไป" at bounding box center [197, 264] width 33 height 9
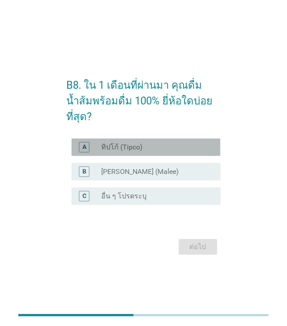
click at [141, 145] on div "A radio_button_unchecked ทิปโก้ (Tipco)" at bounding box center [146, 146] width 149 height 17
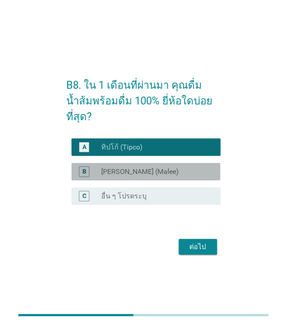
click at [145, 172] on div "B radio_button_unchecked [PERSON_NAME] (Malee)" at bounding box center [146, 171] width 149 height 17
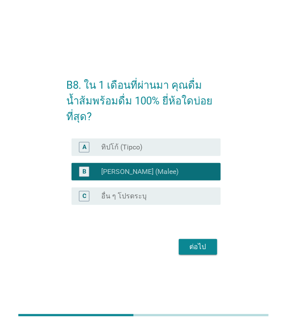
click at [196, 241] on div "ต่อไป" at bounding box center [198, 246] width 24 height 10
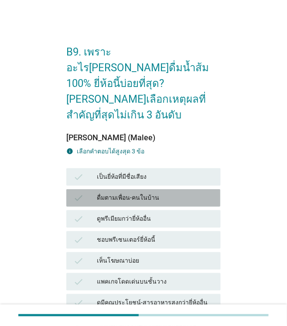
click at [161, 189] on div "check ดื่มตามเพื่อน-คนในบ้าน" at bounding box center [143, 197] width 154 height 17
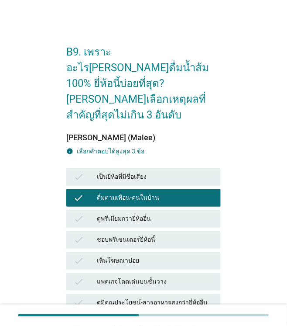
click at [162, 192] on div "ดื่มตามเพื่อน-คนในบ้าน" at bounding box center [155, 197] width 117 height 10
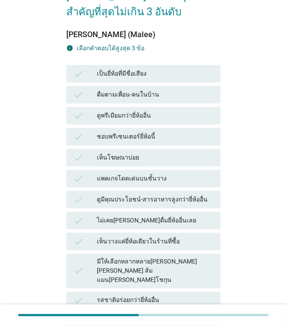
scroll to position [131, 0]
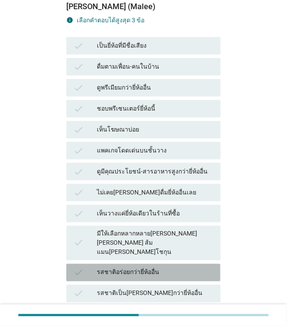
click at [115, 267] on div "รสชาติอร่อยกว่ายี่ห้ออื่น" at bounding box center [155, 272] width 117 height 10
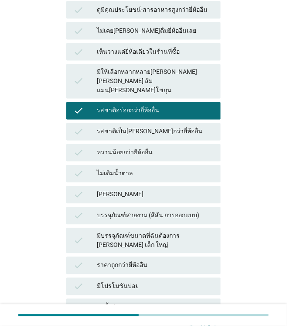
scroll to position [338, 0]
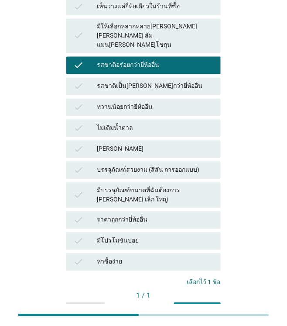
click at [192, 302] on button "คำถามต่อไป" at bounding box center [197, 310] width 47 height 16
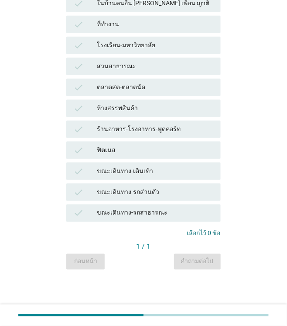
scroll to position [0, 0]
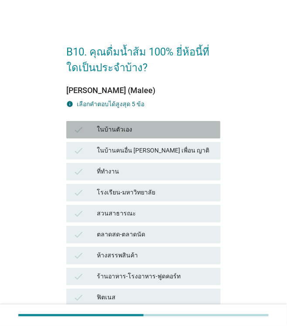
click at [134, 128] on div "ในบ้านตัวเอง" at bounding box center [155, 129] width 117 height 10
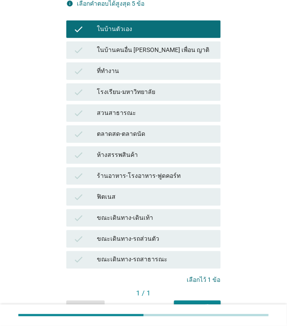
scroll to position [147, 0]
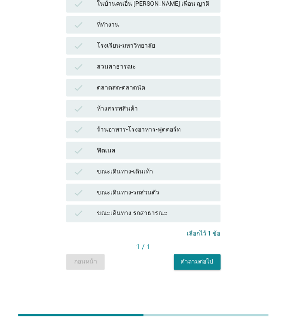
click at [192, 268] on button "คำถามต่อไป" at bounding box center [197, 262] width 47 height 16
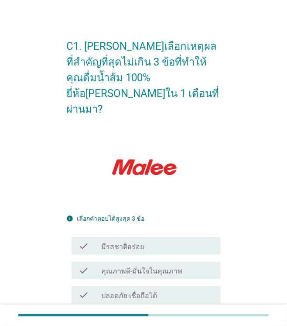
scroll to position [87, 0]
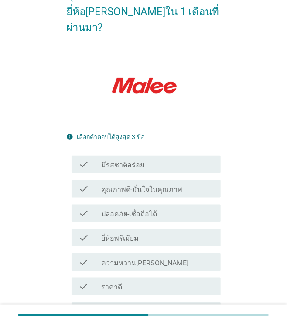
click at [148, 155] on div "check check_box_outline_blank มีรสชาติอร่อย" at bounding box center [146, 163] width 149 height 17
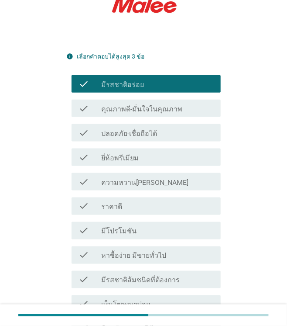
scroll to position [283, 0]
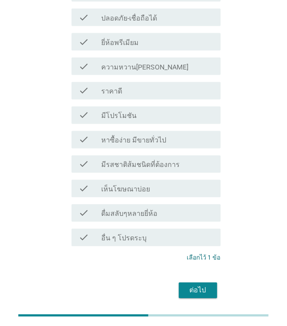
click at [192, 285] on div "ต่อไป" at bounding box center [198, 290] width 24 height 10
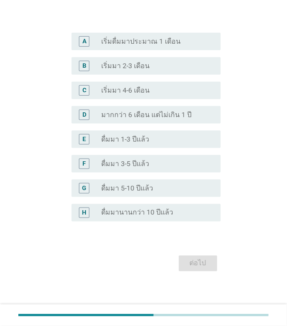
scroll to position [170, 0]
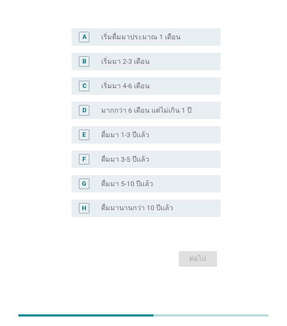
click at [163, 210] on label "ดื่มมานานกว่า 10 ปีแล้ว" at bounding box center [137, 208] width 72 height 9
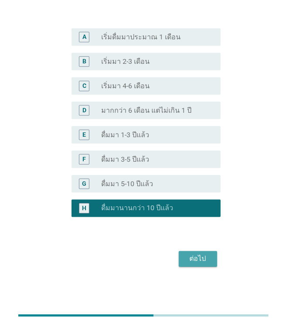
click at [209, 261] on div "ต่อไป" at bounding box center [198, 259] width 24 height 10
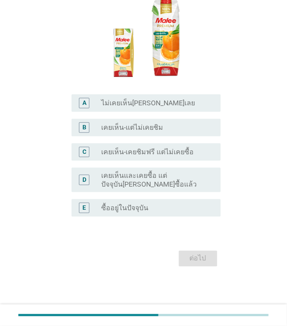
scroll to position [0, 0]
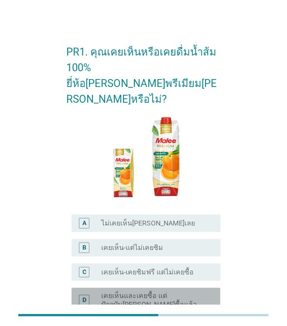
click at [156, 291] on label "เคยเห็นและเคยซื้อ แต่ปัจจุบัน[PERSON_NAME]ซื้อแล้ว" at bounding box center [154, 299] width 106 height 17
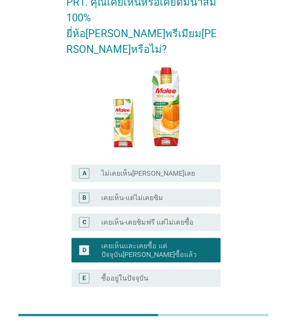
scroll to position [87, 0]
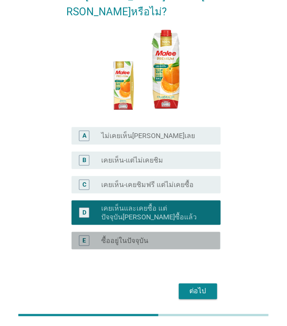
click at [159, 236] on div "radio_button_unchecked ซื้ออยู่ในปัจจุบัน" at bounding box center [154, 240] width 106 height 9
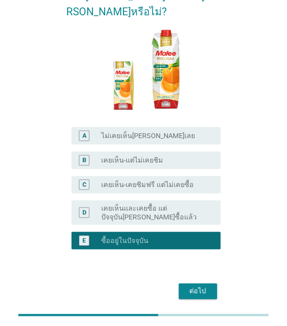
click at [202, 286] on div "ต่อไป" at bounding box center [198, 291] width 24 height 10
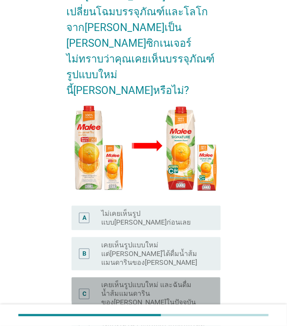
click at [165, 281] on label "เคยเห็นรูปแบบใหม่ และฉันดื่มน้ำส้มแมนดารินของ[PERSON_NAME]ในปัจจุบัน" at bounding box center [154, 294] width 106 height 26
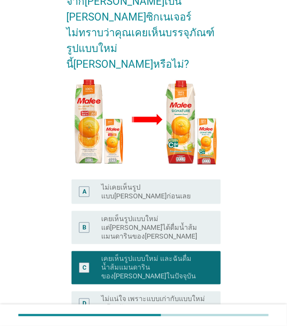
scroll to position [141, 0]
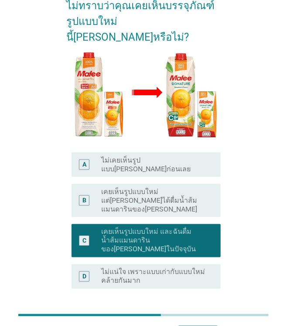
click at [206, 325] on div "ต่อไป" at bounding box center [198, 330] width 24 height 10
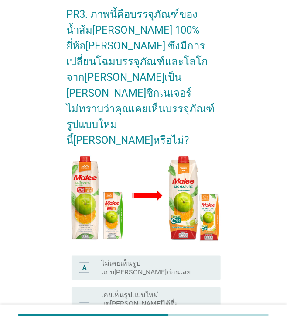
scroll to position [87, 0]
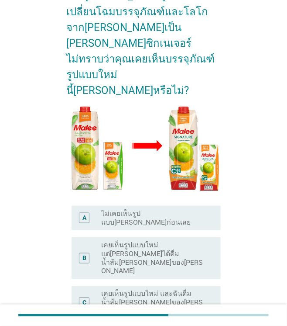
click at [185, 289] on label "เคยเห็นรูปแบบใหม่ และฉันดื่มน้ำส้ม[PERSON_NAME]ของ[PERSON_NAME]ในปัจจุบัน" at bounding box center [154, 302] width 106 height 26
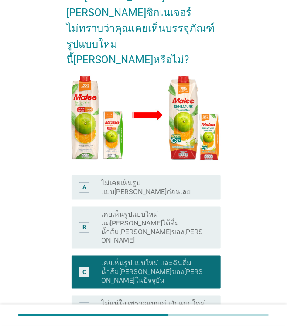
scroll to position [131, 0]
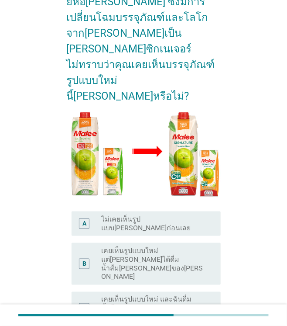
scroll to position [87, 0]
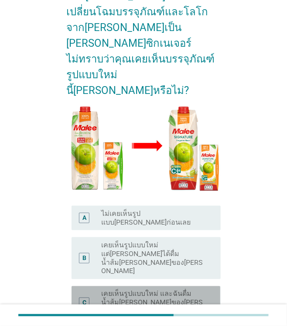
click at [186, 289] on label "เคยเห็นรูปแบบใหม่ และฉันดื่มน้ำส้ม[PERSON_NAME]ของ[PERSON_NAME]ในปัจจุบัน" at bounding box center [154, 302] width 106 height 26
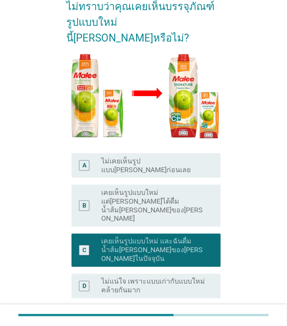
scroll to position [141, 0]
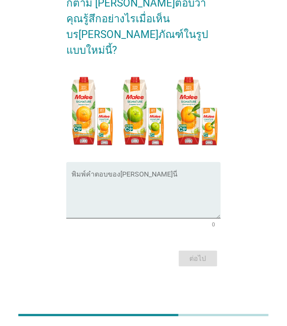
scroll to position [0, 0]
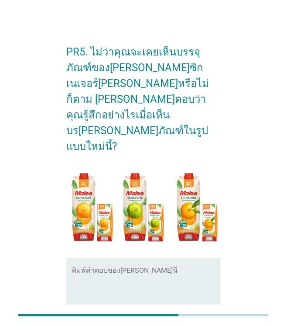
click at [176, 268] on textarea "พิมพ์คำตอบของคุณ ที่นี่" at bounding box center [146, 291] width 149 height 46
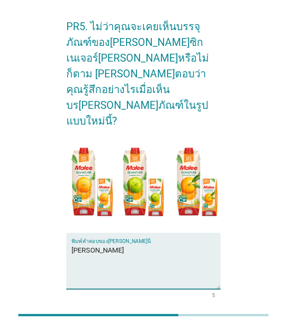
scroll to position [48, 0]
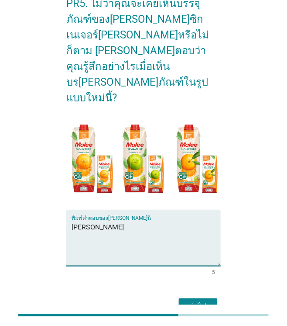
type textarea "[PERSON_NAME]"
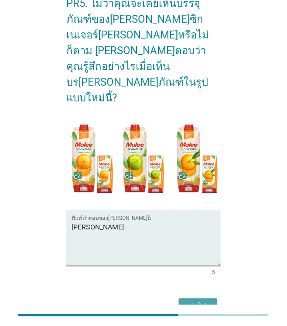
click at [209, 301] on div "ต่อไป" at bounding box center [198, 306] width 24 height 10
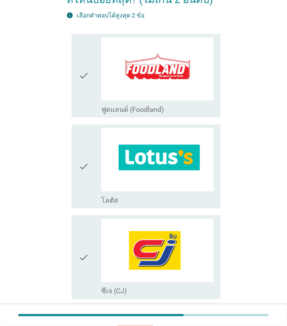
scroll to position [175, 0]
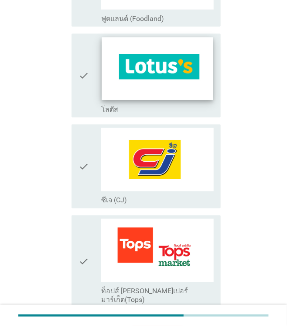
click at [107, 79] on img at bounding box center [157, 69] width 111 height 63
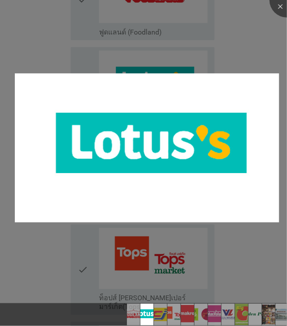
click at [95, 53] on div at bounding box center [143, 163] width 287 height 326
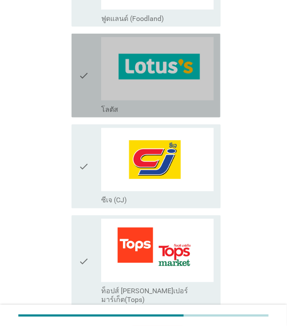
click at [82, 64] on icon "check" at bounding box center [84, 75] width 10 height 77
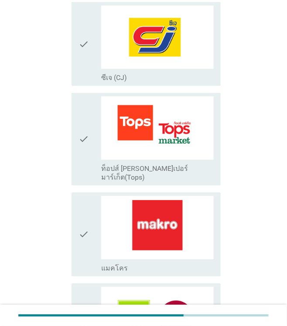
scroll to position [393, 0]
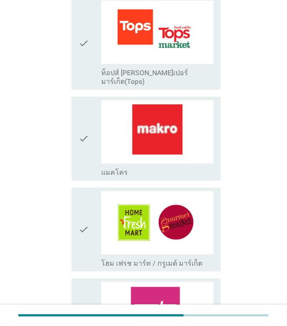
click at [81, 144] on icon "check" at bounding box center [84, 138] width 10 height 77
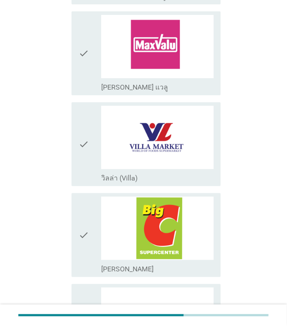
scroll to position [742, 0]
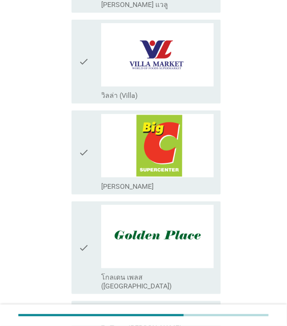
click at [79, 139] on icon "check" at bounding box center [84, 152] width 10 height 77
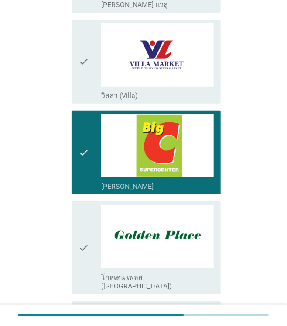
click at [85, 146] on icon "check" at bounding box center [84, 152] width 10 height 77
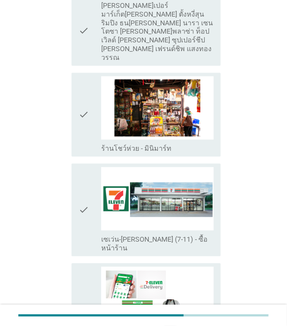
scroll to position [1135, 0]
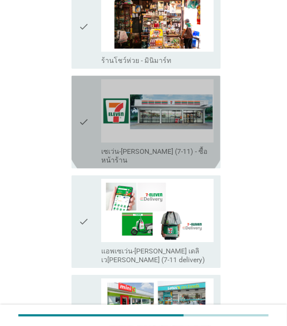
click at [86, 81] on icon "check" at bounding box center [84, 122] width 10 height 86
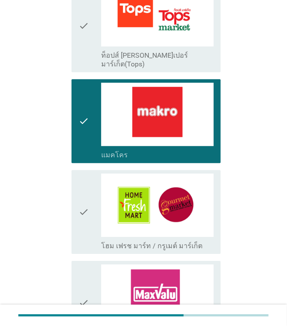
scroll to position [355, 0]
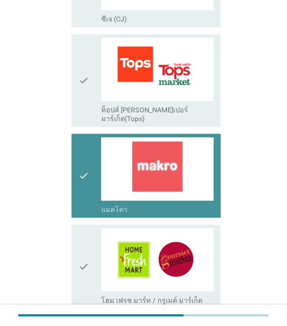
click at [88, 162] on icon "check" at bounding box center [84, 175] width 10 height 77
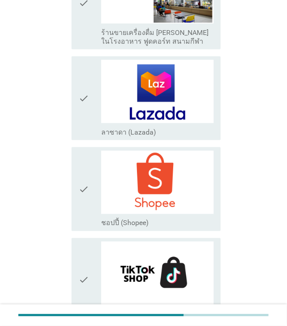
scroll to position [1611, 0]
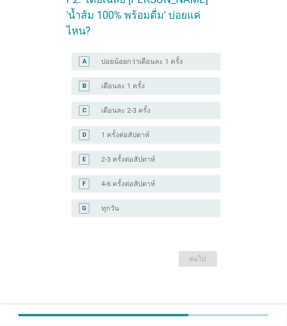
scroll to position [0, 0]
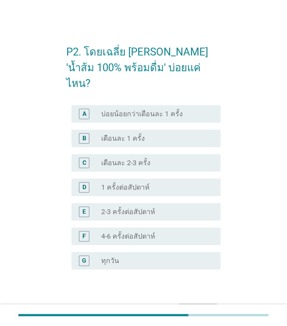
click at [171, 158] on div "radio_button_unchecked เดือนละ 2-3 ครั้ง" at bounding box center [154, 162] width 106 height 9
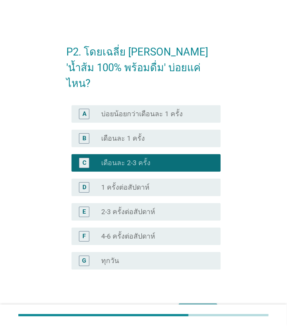
click at [196, 306] on div "ต่อไป" at bounding box center [198, 311] width 24 height 10
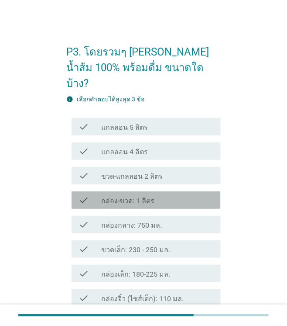
click at [154, 195] on div "check_box_outline_blank กล่อง-ขวด: 1 ลิตร" at bounding box center [157, 200] width 113 height 10
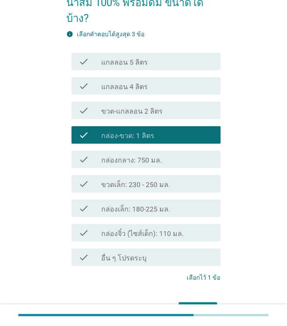
scroll to position [87, 0]
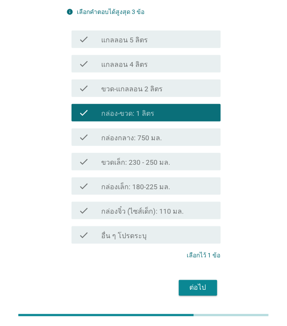
click at [205, 282] on div "ต่อไป" at bounding box center [198, 287] width 24 height 10
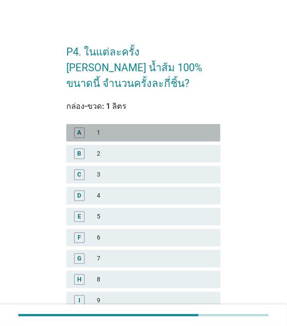
click at [98, 124] on div "A 1" at bounding box center [143, 132] width 154 height 17
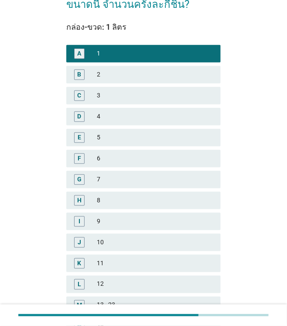
scroll to position [184, 0]
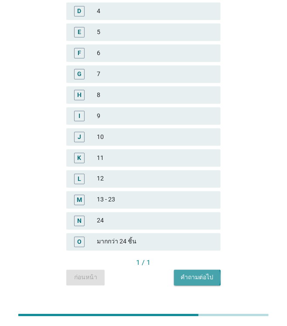
click at [192, 273] on div "คำถามต่อไป" at bounding box center [197, 277] width 33 height 9
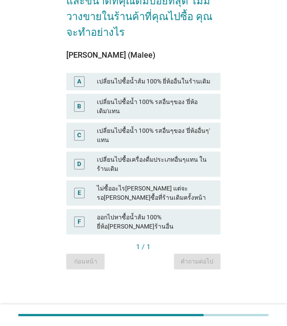
scroll to position [0, 0]
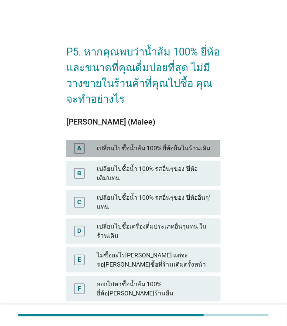
click at [145, 150] on div "เปลี่ยนไปซื้อน้ำส้ม 100% ยี่ห้ออื่นในร้านเดิม" at bounding box center [155, 148] width 117 height 10
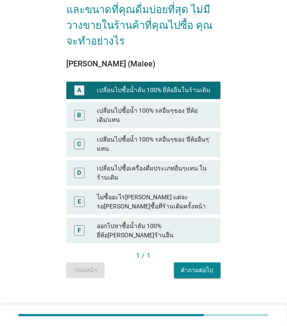
scroll to position [58, 0]
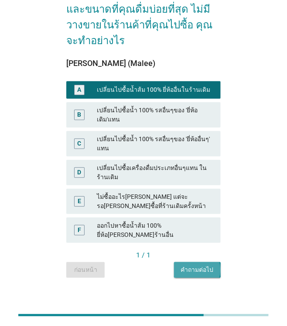
click at [208, 265] on div "คำถามต่อไป" at bounding box center [197, 269] width 33 height 9
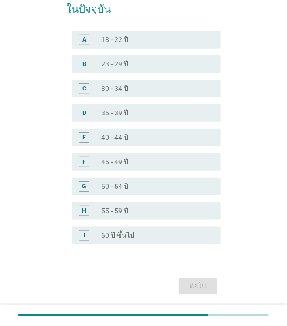
scroll to position [0, 0]
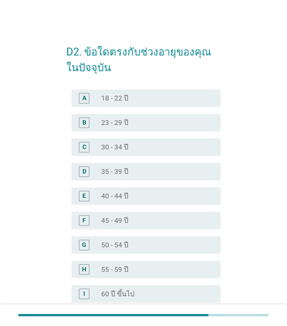
click at [137, 193] on div "radio_button_unchecked 40 - 44 ปี" at bounding box center [154, 196] width 106 height 9
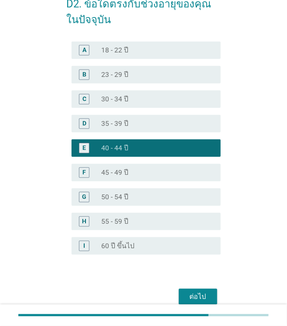
scroll to position [86, 0]
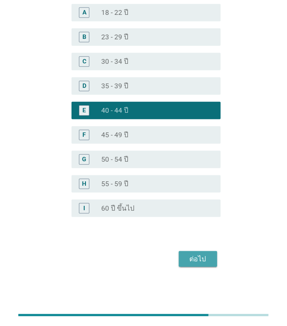
click at [204, 263] on div "ต่อไป" at bounding box center [198, 259] width 24 height 10
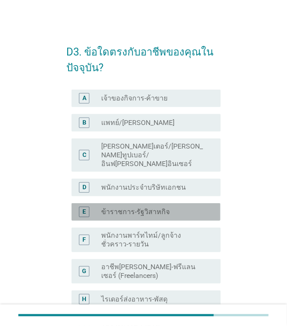
click at [156, 207] on label "ข้าราชการ-รัฐวิสาหกิจ" at bounding box center [135, 211] width 69 height 9
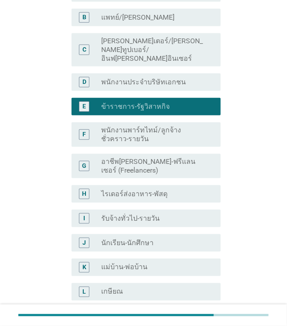
scroll to position [222, 0]
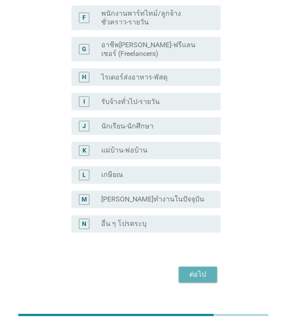
click at [211, 267] on button "ต่อไป" at bounding box center [198, 275] width 38 height 16
